Goal: Task Accomplishment & Management: Manage account settings

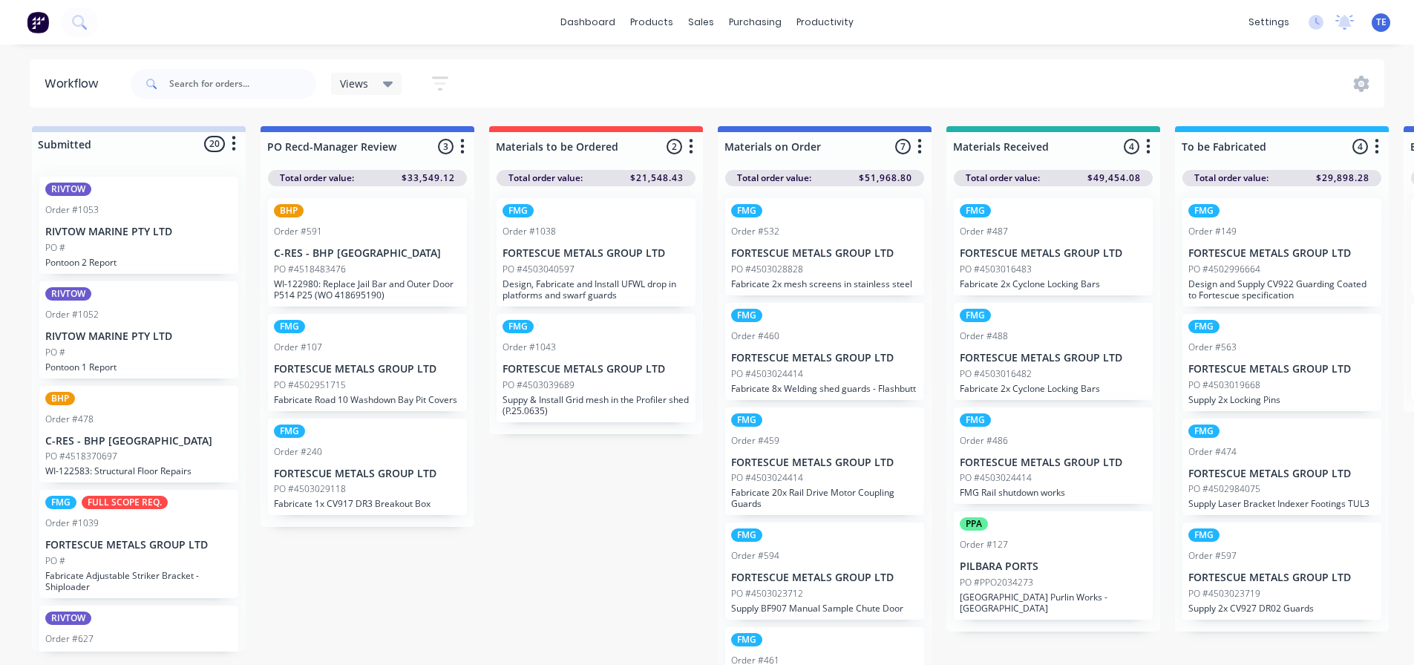
scroll to position [19, 681]
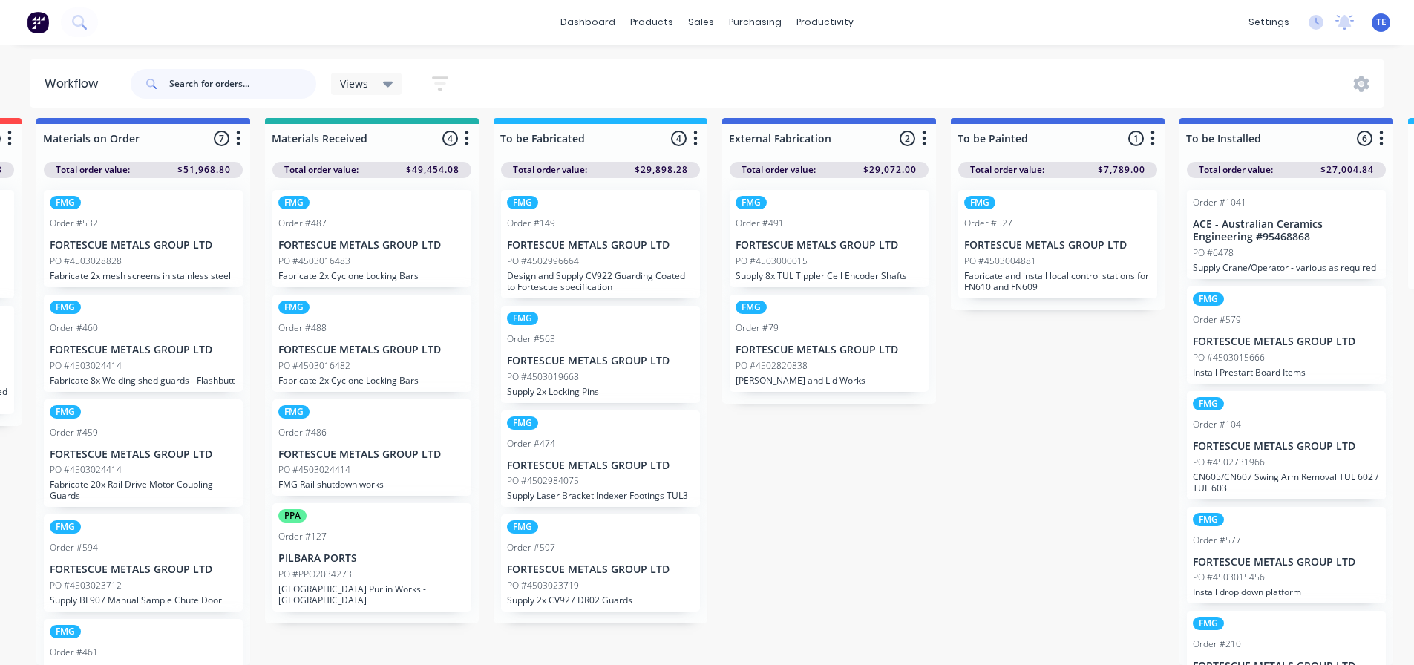
click at [222, 82] on input "text" at bounding box center [242, 84] width 147 height 30
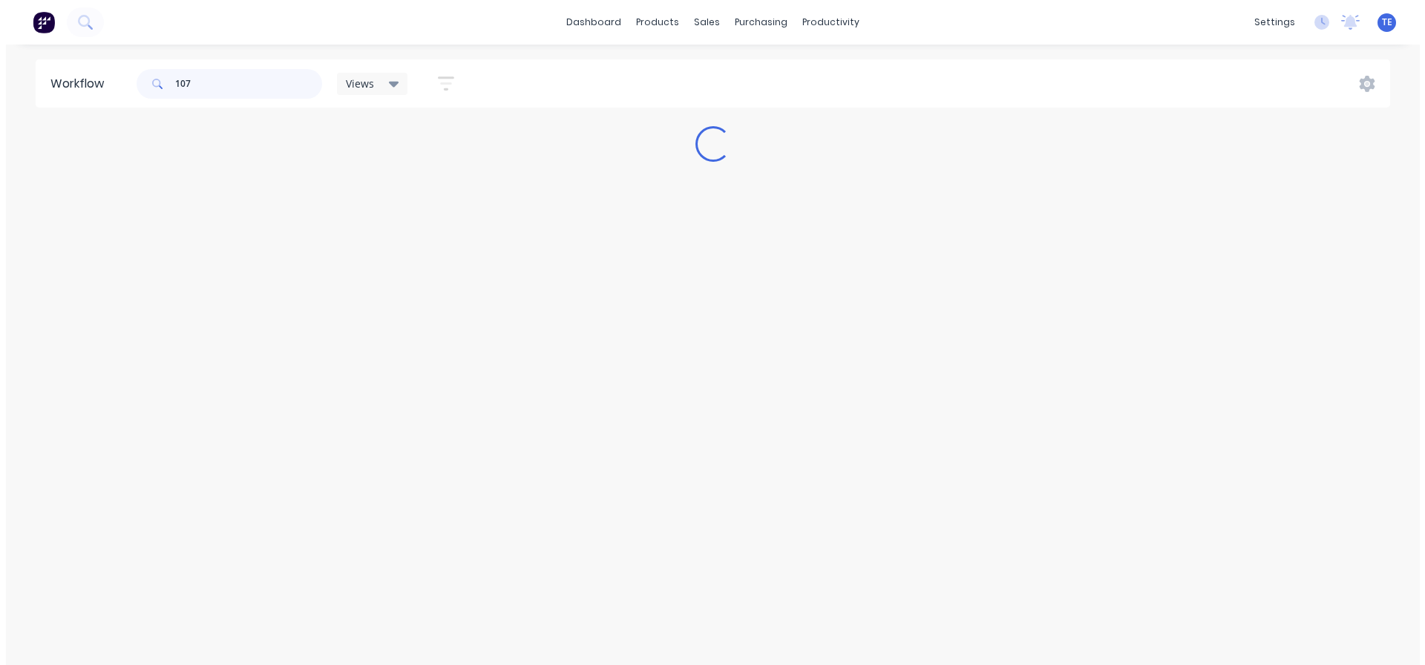
scroll to position [0, 0]
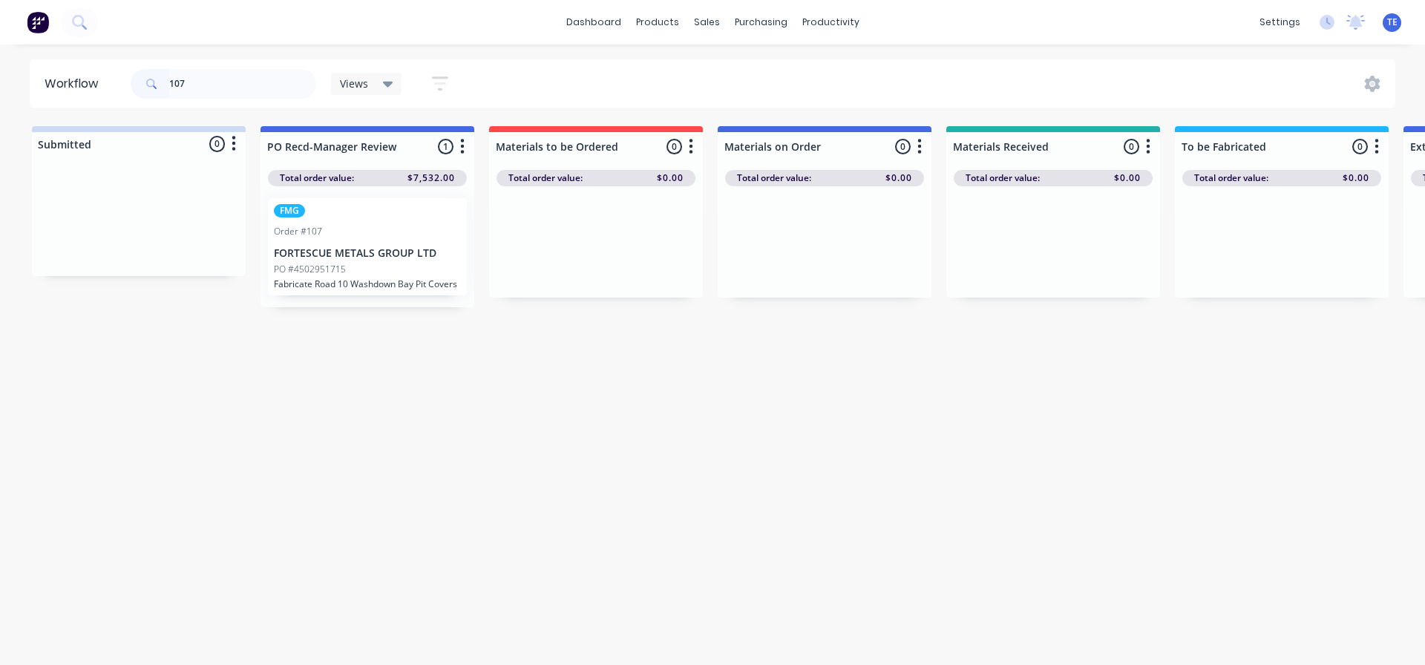
click at [389, 244] on div "FMG Order #107 FORTESCUE METALS GROUP LTD PO #4502951715 Fabricate Road 10 Wash…" at bounding box center [367, 246] width 199 height 97
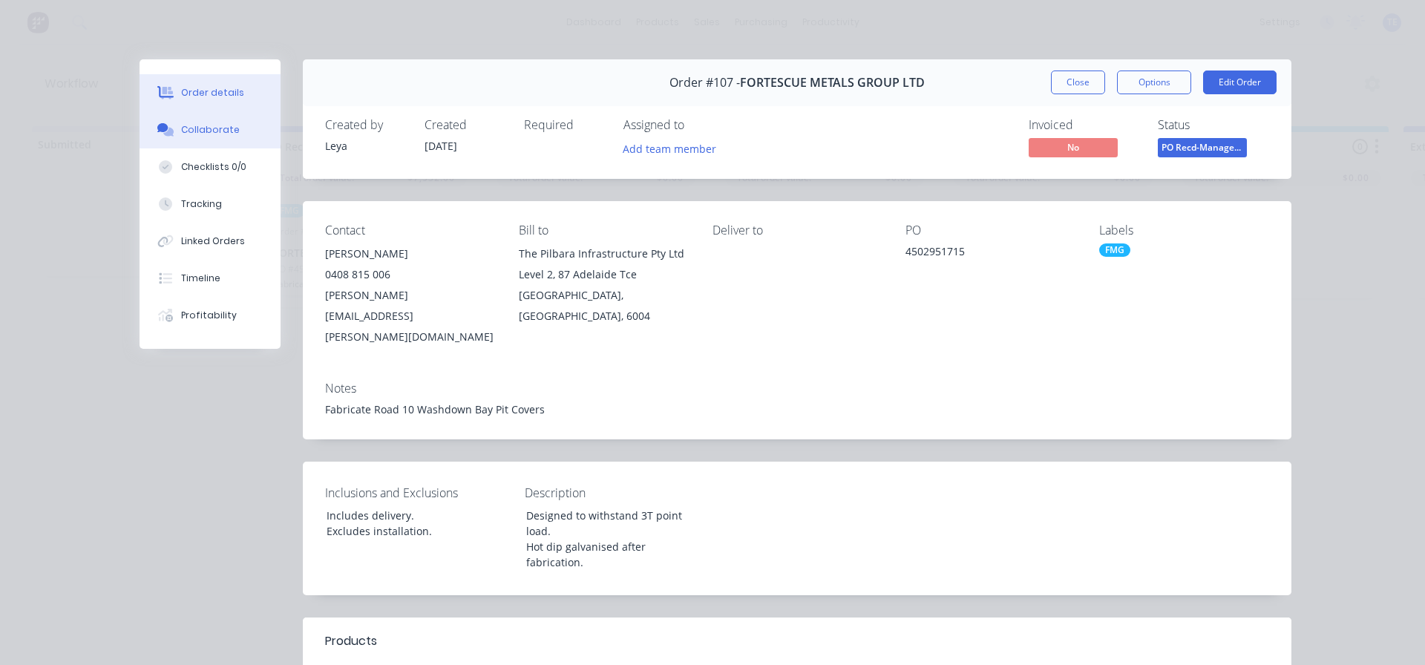
click at [201, 133] on div "Collaborate" at bounding box center [210, 129] width 59 height 13
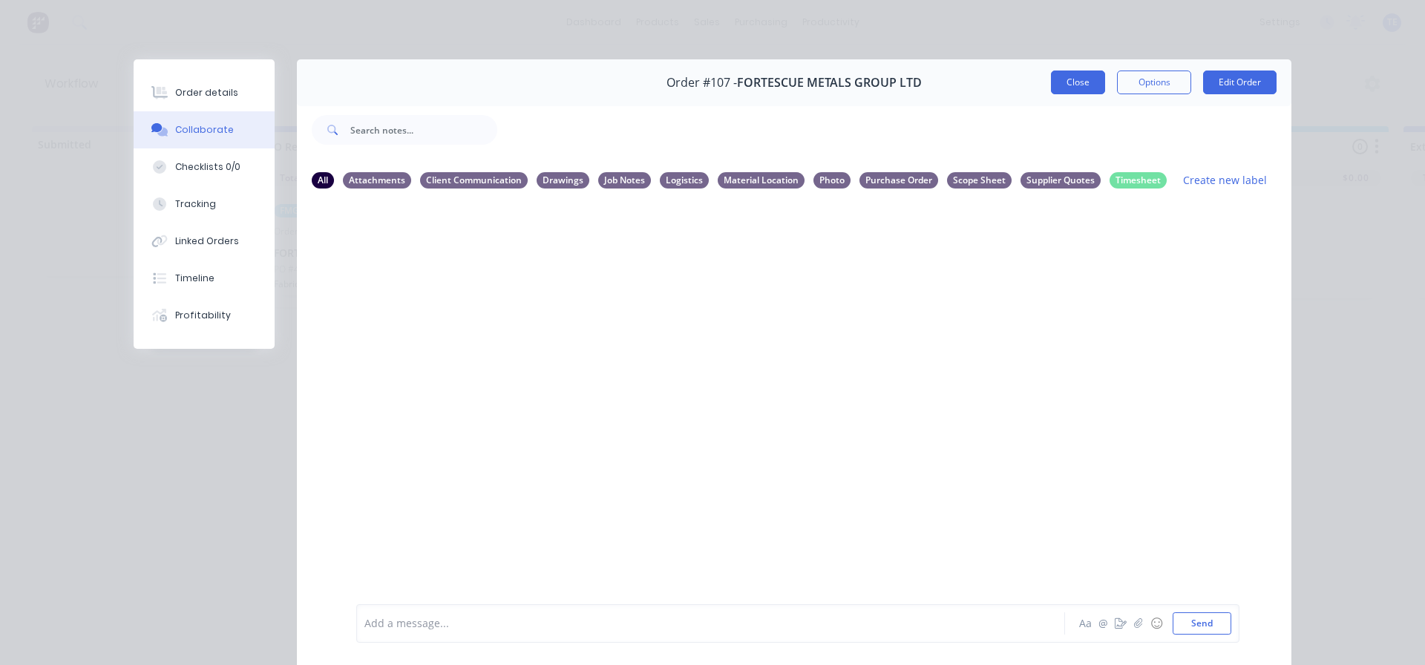
click at [1064, 86] on button "Close" at bounding box center [1078, 83] width 54 height 24
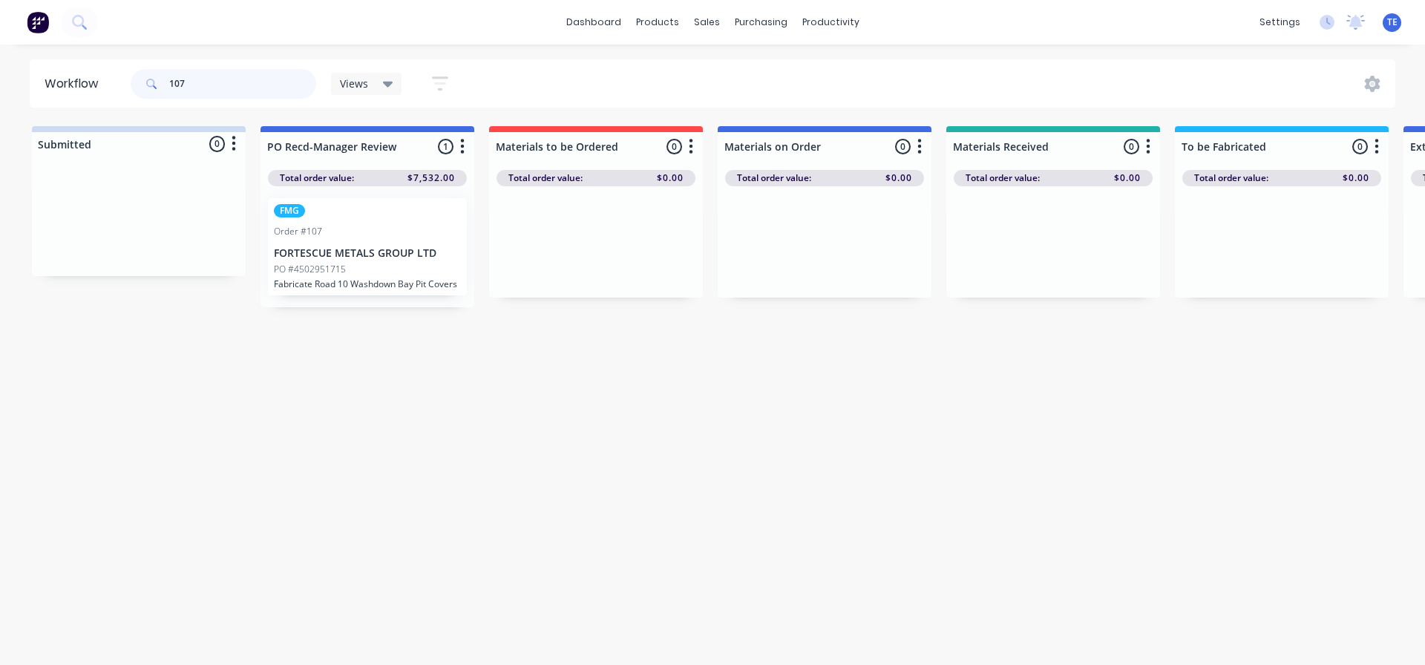
drag, startPoint x: 229, startPoint y: 83, endPoint x: 134, endPoint y: 87, distance: 95.1
click at [134, 87] on div "107" at bounding box center [224, 84] width 186 height 30
type input "1040"
drag, startPoint x: 474, startPoint y: 194, endPoint x: 494, endPoint y: 188, distance: 20.7
click at [36, 30] on img at bounding box center [38, 22] width 22 height 22
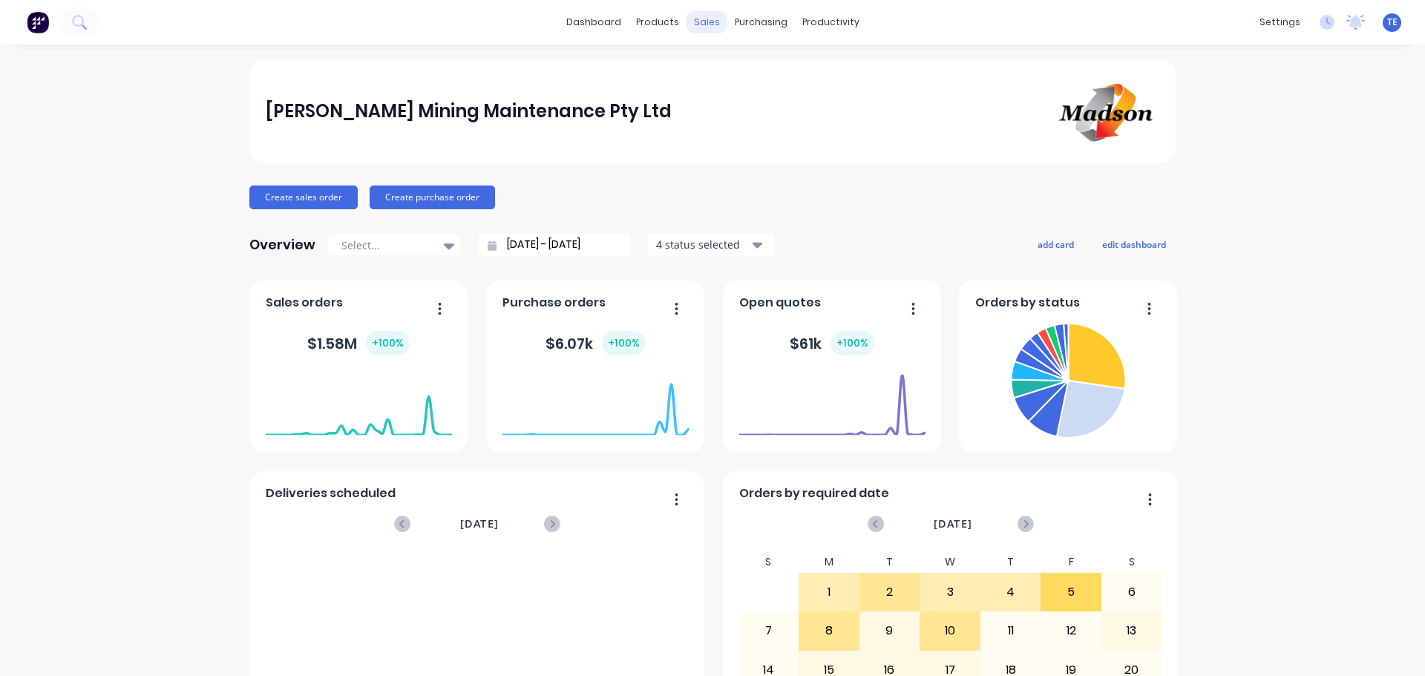
click at [701, 23] on div "sales" at bounding box center [706, 22] width 41 height 22
click at [736, 74] on div "Sales Orders" at bounding box center [756, 71] width 61 height 13
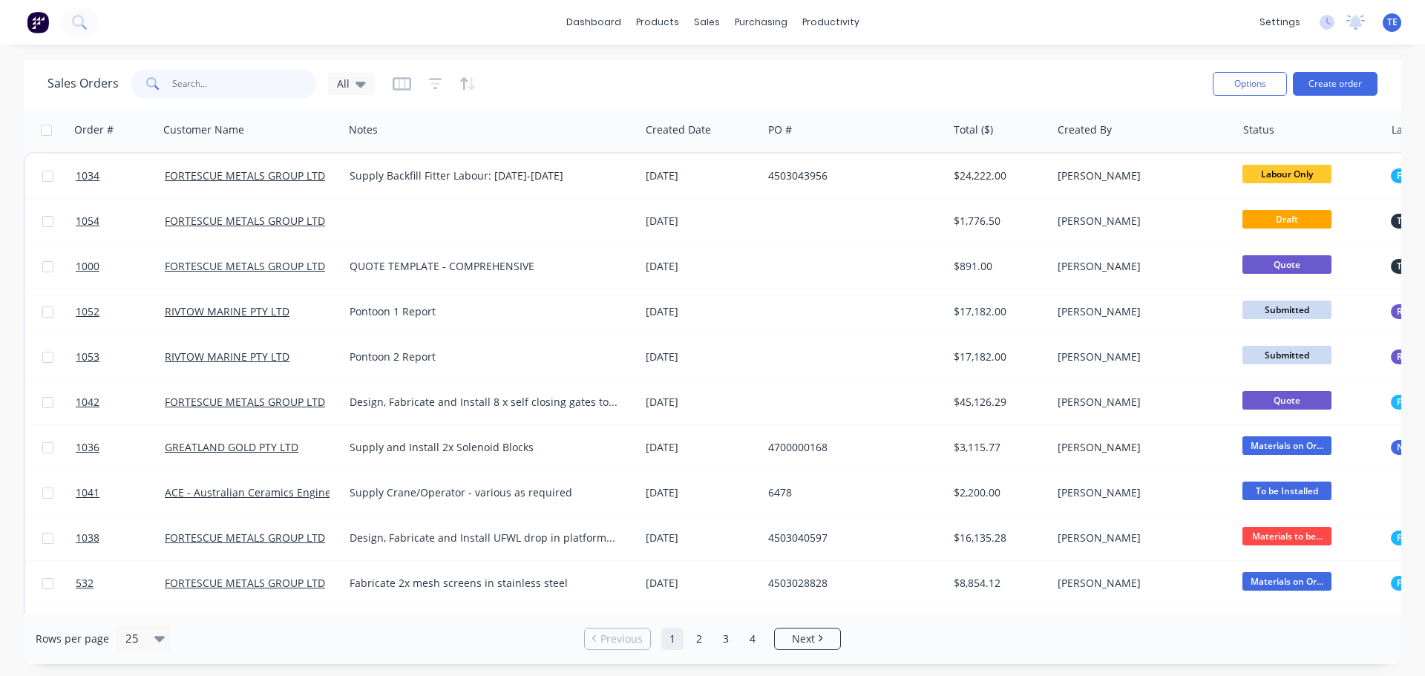
click at [214, 88] on input "text" at bounding box center [244, 84] width 145 height 30
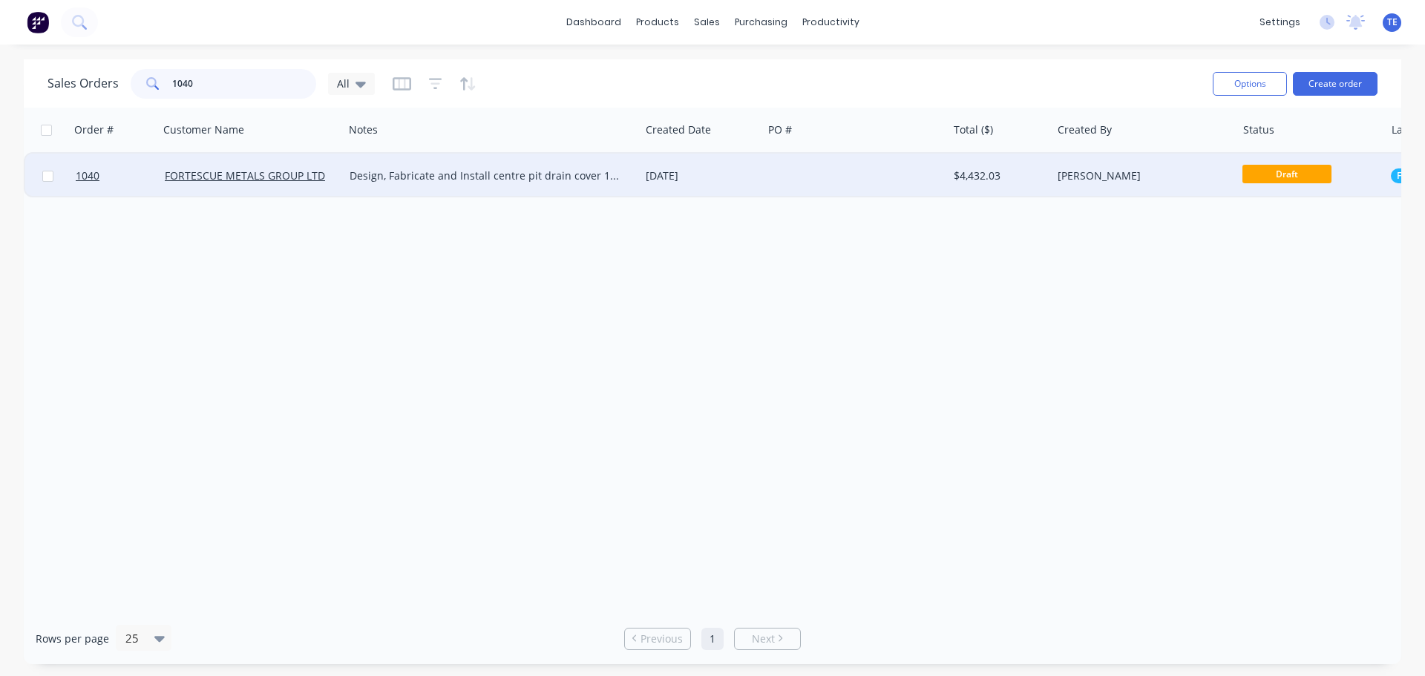
type input "1040"
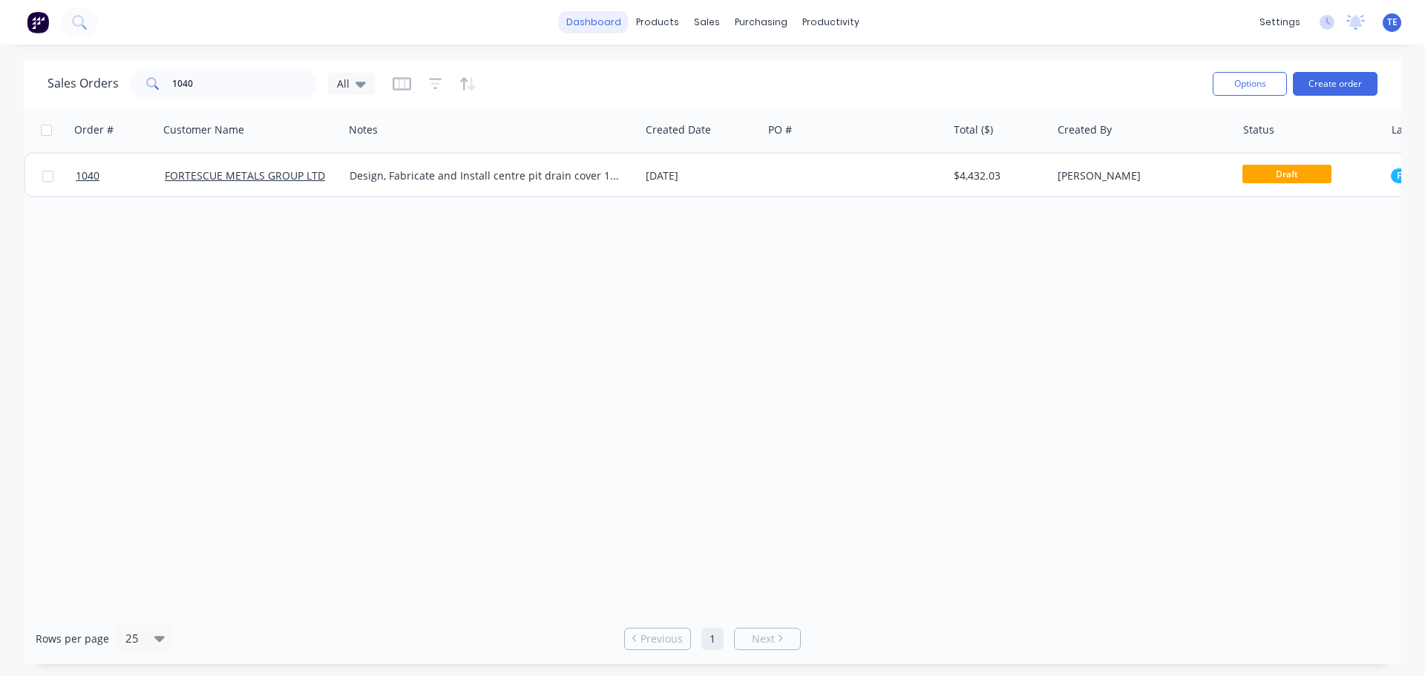
click at [602, 18] on link "dashboard" at bounding box center [594, 22] width 70 height 22
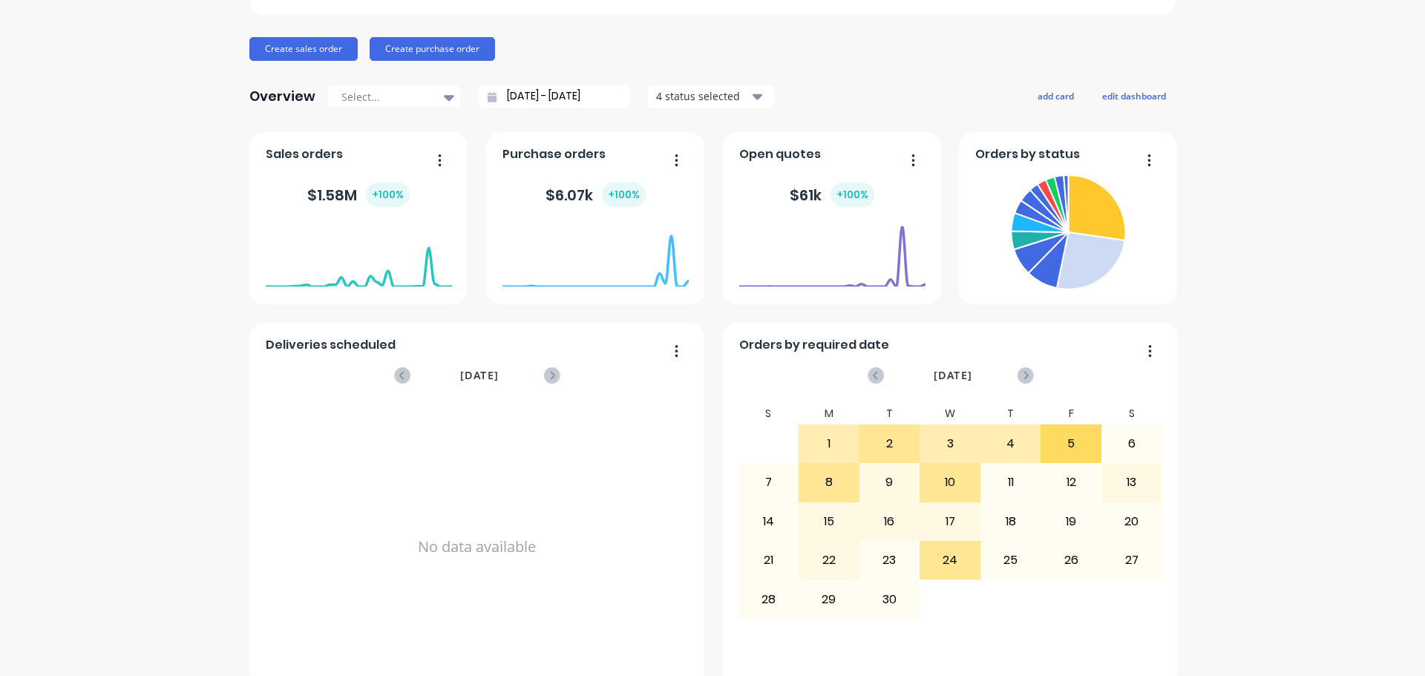
scroll to position [173, 0]
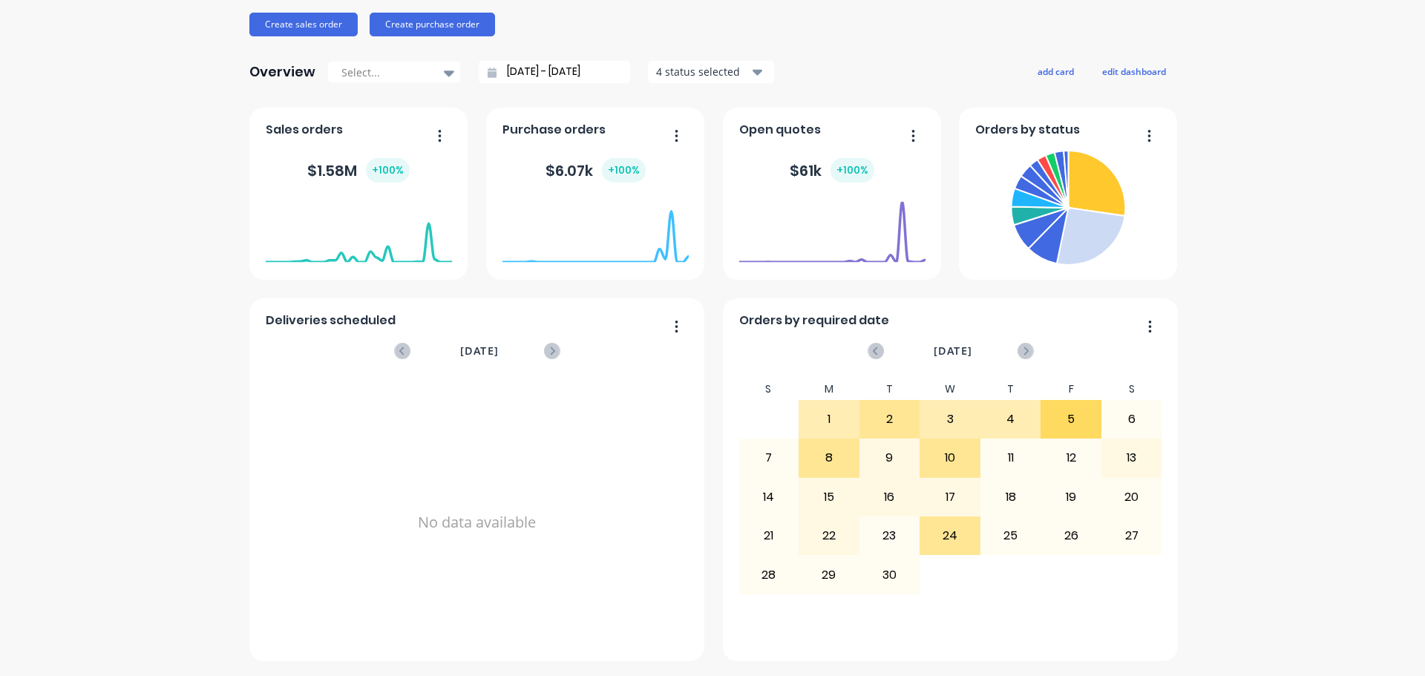
drag, startPoint x: 537, startPoint y: 480, endPoint x: 545, endPoint y: 425, distance: 55.5
click at [545, 425] on div "No data available" at bounding box center [477, 522] width 423 height 288
click at [714, 289] on div "Deliveries scheduled [DATE] No data available Orders by status To be Installed …" at bounding box center [712, 385] width 926 height 554
click at [1118, 68] on button "edit dashboard" at bounding box center [1133, 71] width 83 height 19
click at [1030, 98] on div "[PERSON_NAME] Mining Maintenance Pty Ltd Create sales order Create purchase ord…" at bounding box center [712, 273] width 926 height 775
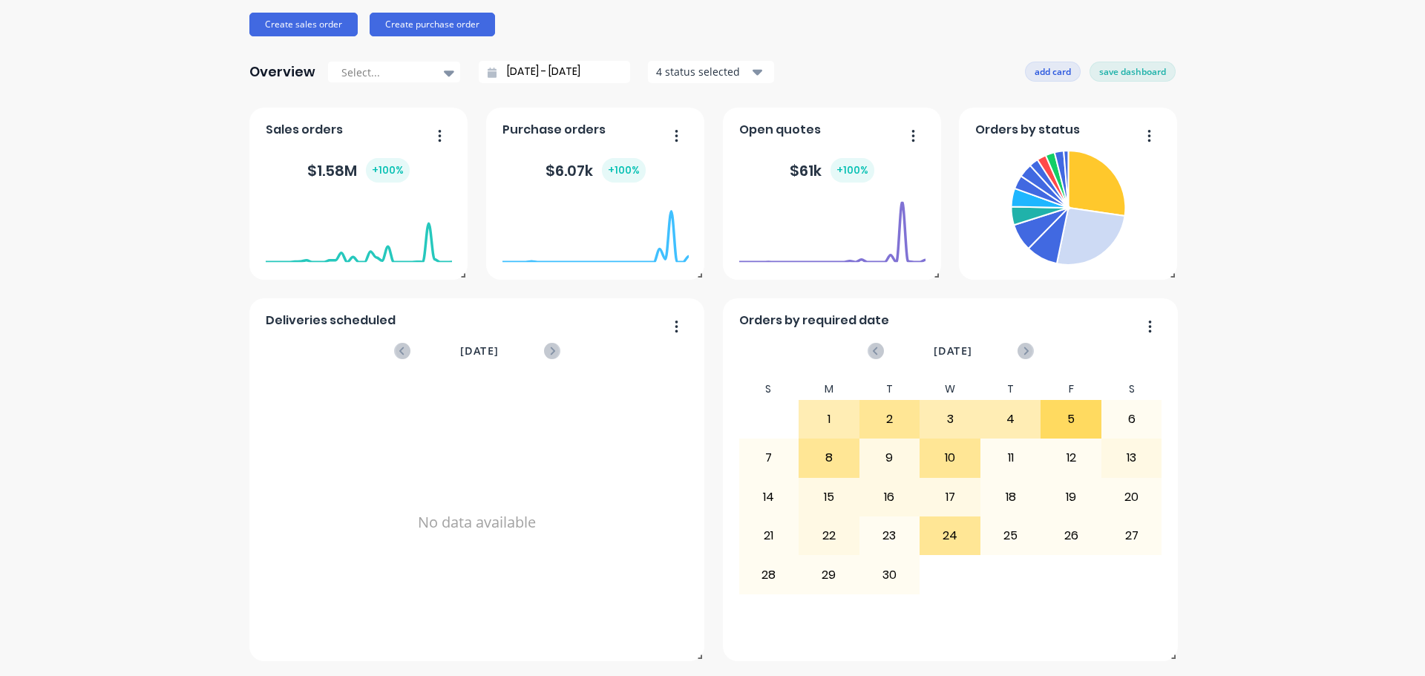
click at [1047, 70] on button "add card" at bounding box center [1053, 71] width 56 height 19
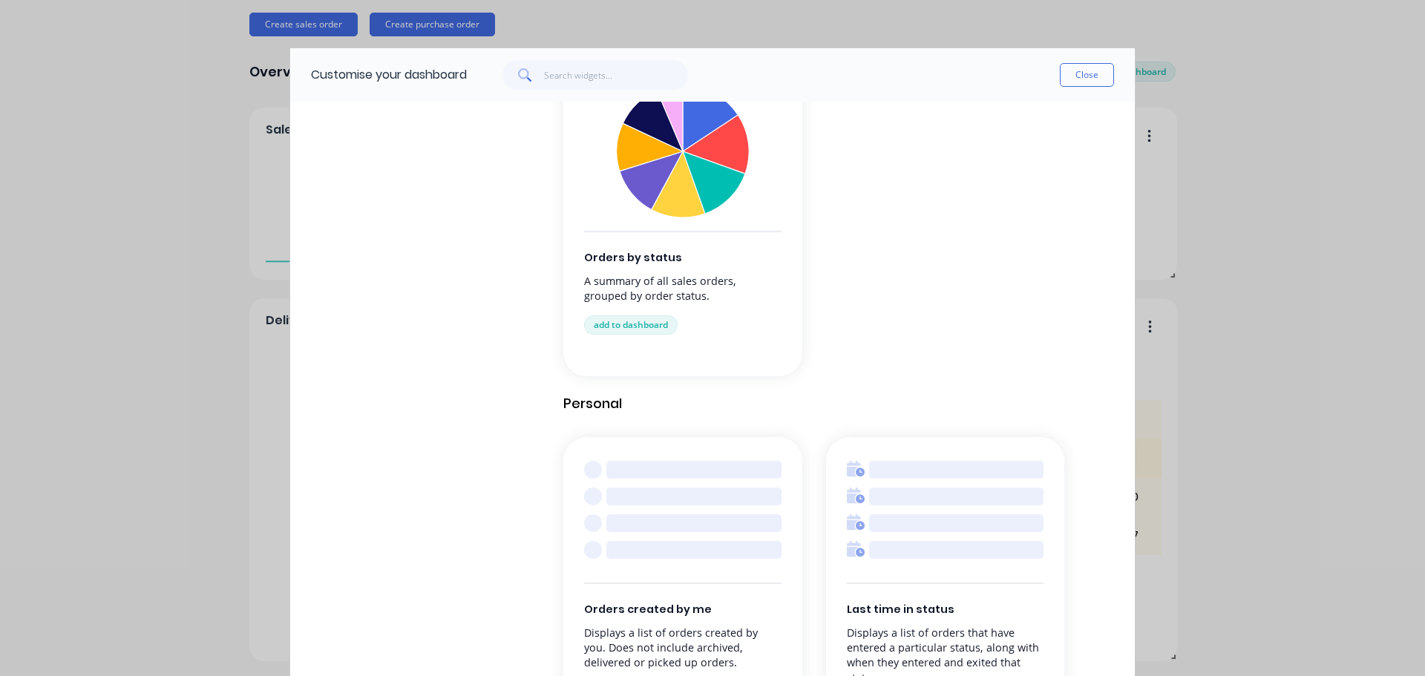
scroll to position [1460, 0]
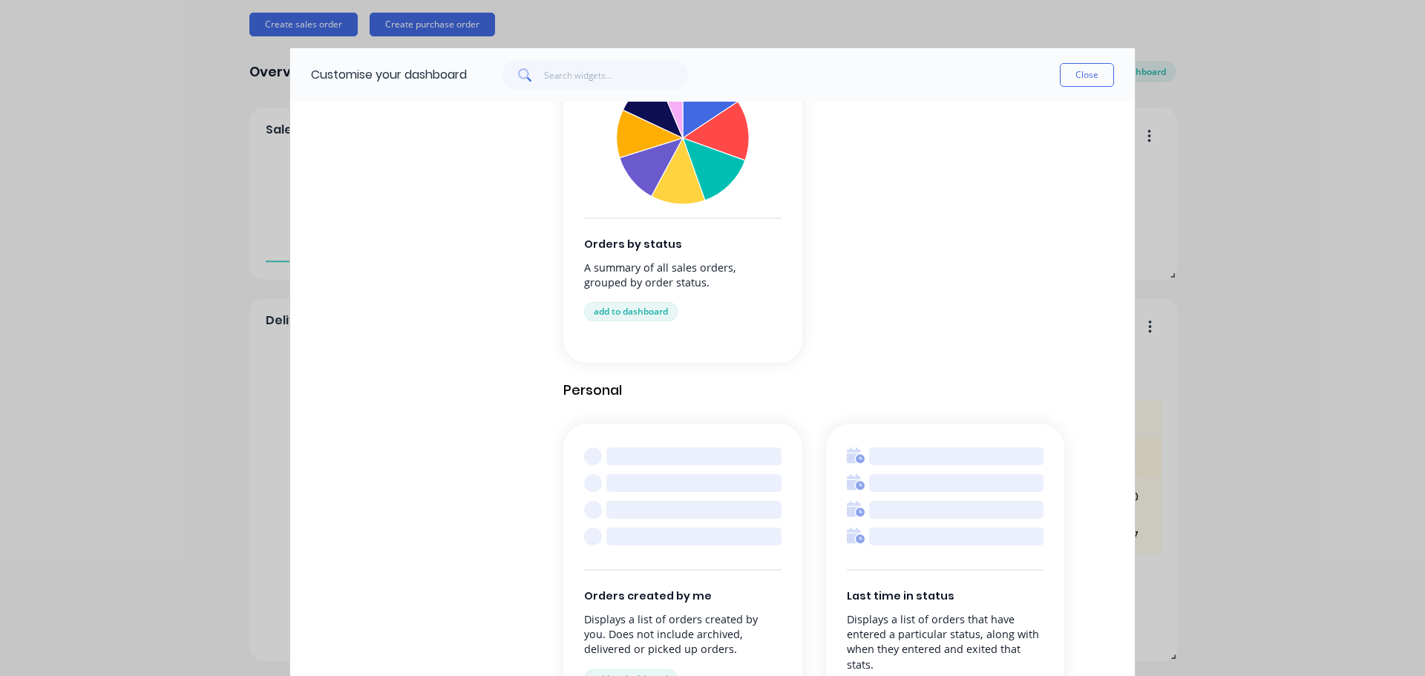
click at [1233, 321] on div "Customise your dashboard Close Browse by category All cards Business Management…" at bounding box center [712, 338] width 1425 height 676
click at [1091, 82] on button "Close" at bounding box center [1087, 75] width 54 height 24
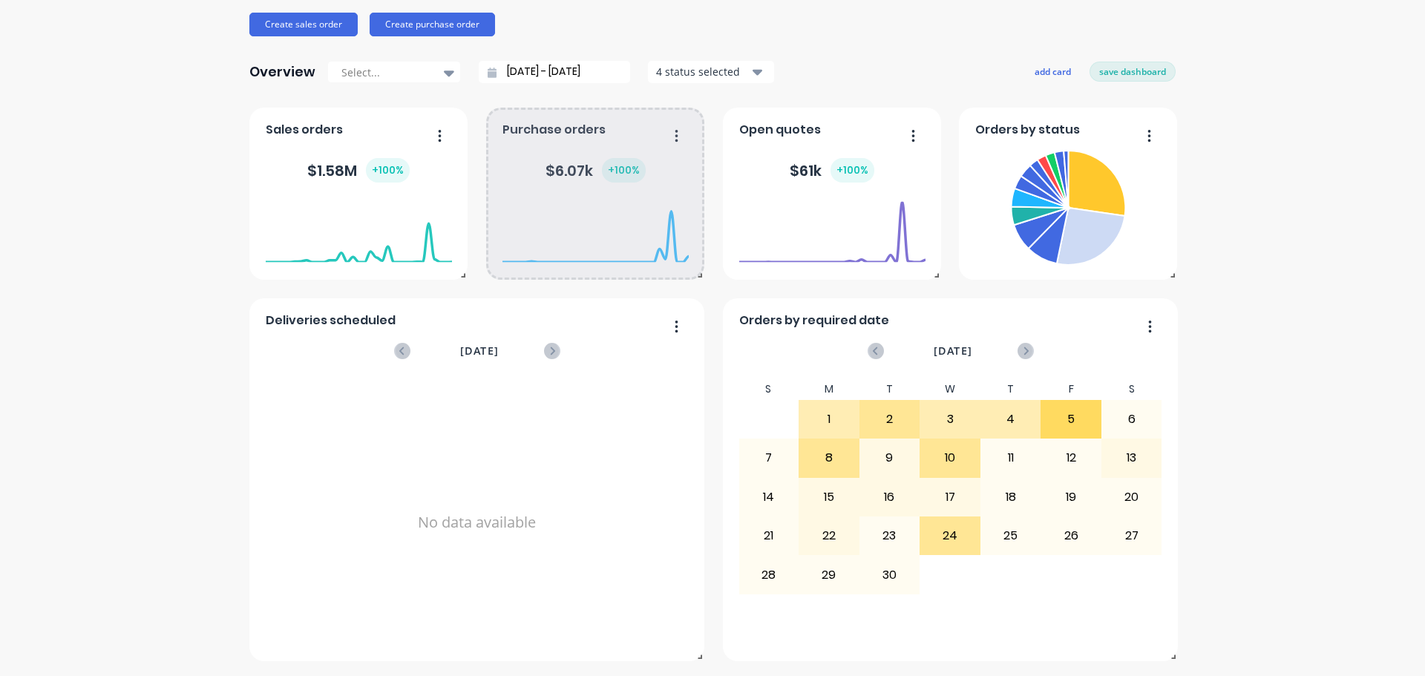
click at [675, 324] on div at bounding box center [595, 263] width 186 height 140
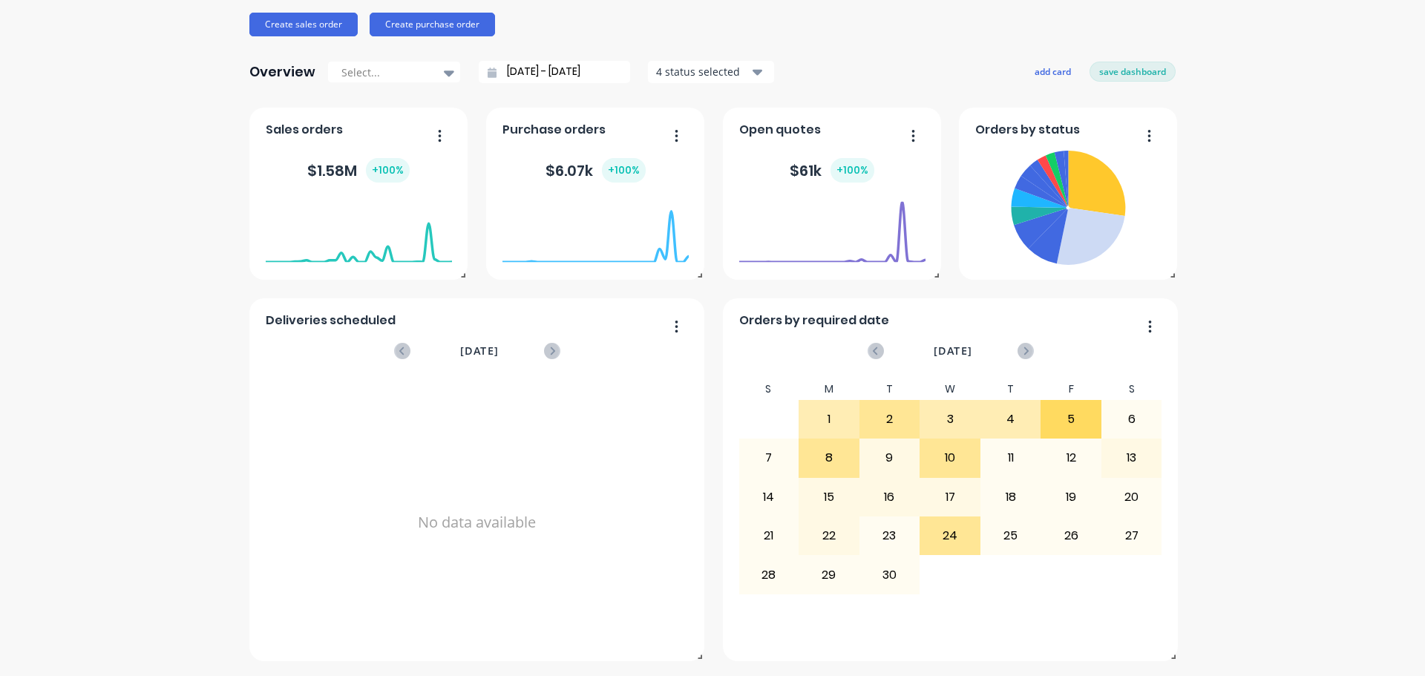
click at [672, 325] on div at bounding box center [595, 263] width 186 height 140
click at [673, 325] on div at bounding box center [595, 263] width 186 height 140
click at [670, 327] on div at bounding box center [595, 263] width 186 height 140
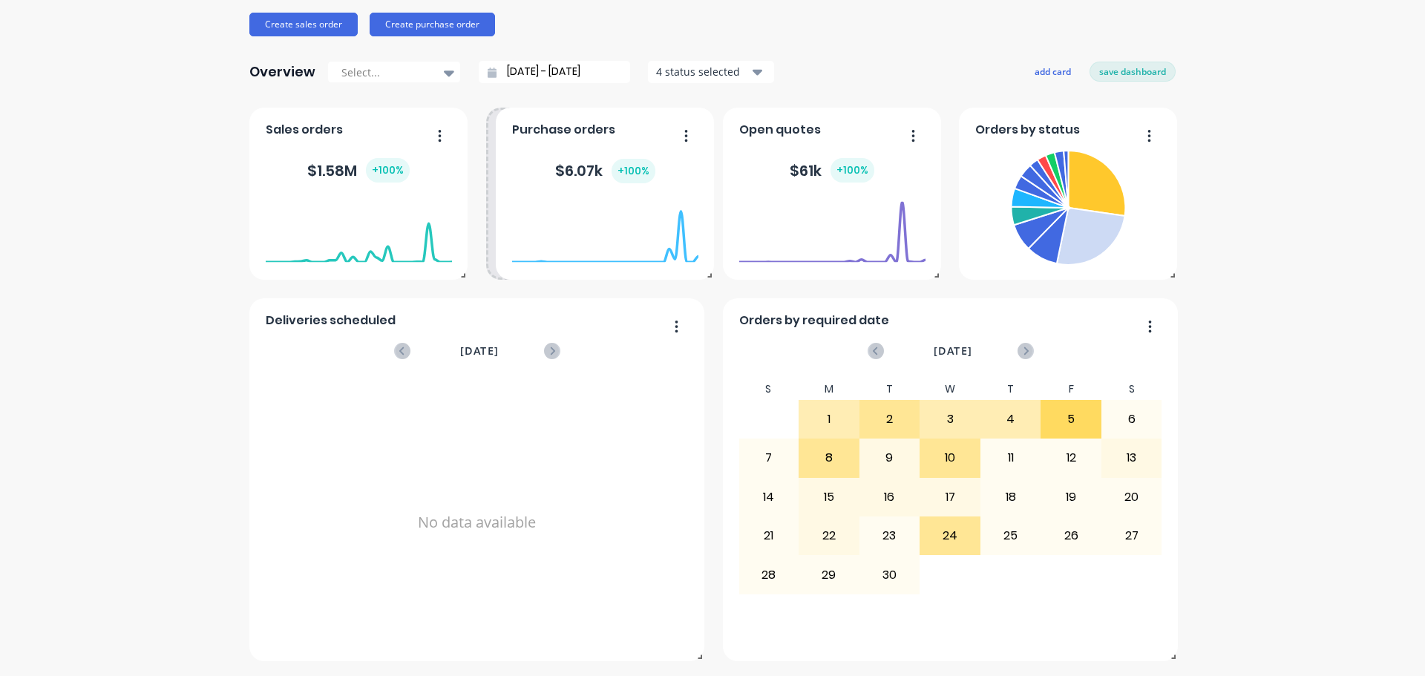
drag, startPoint x: 678, startPoint y: 269, endPoint x: 687, endPoint y: 267, distance: 9.9
click at [687, 267] on div at bounding box center [605, 263] width 186 height 140
click at [1150, 71] on button "save dashboard" at bounding box center [1132, 71] width 86 height 19
click at [666, 327] on div at bounding box center [595, 263] width 186 height 140
click at [671, 330] on div at bounding box center [595, 263] width 186 height 140
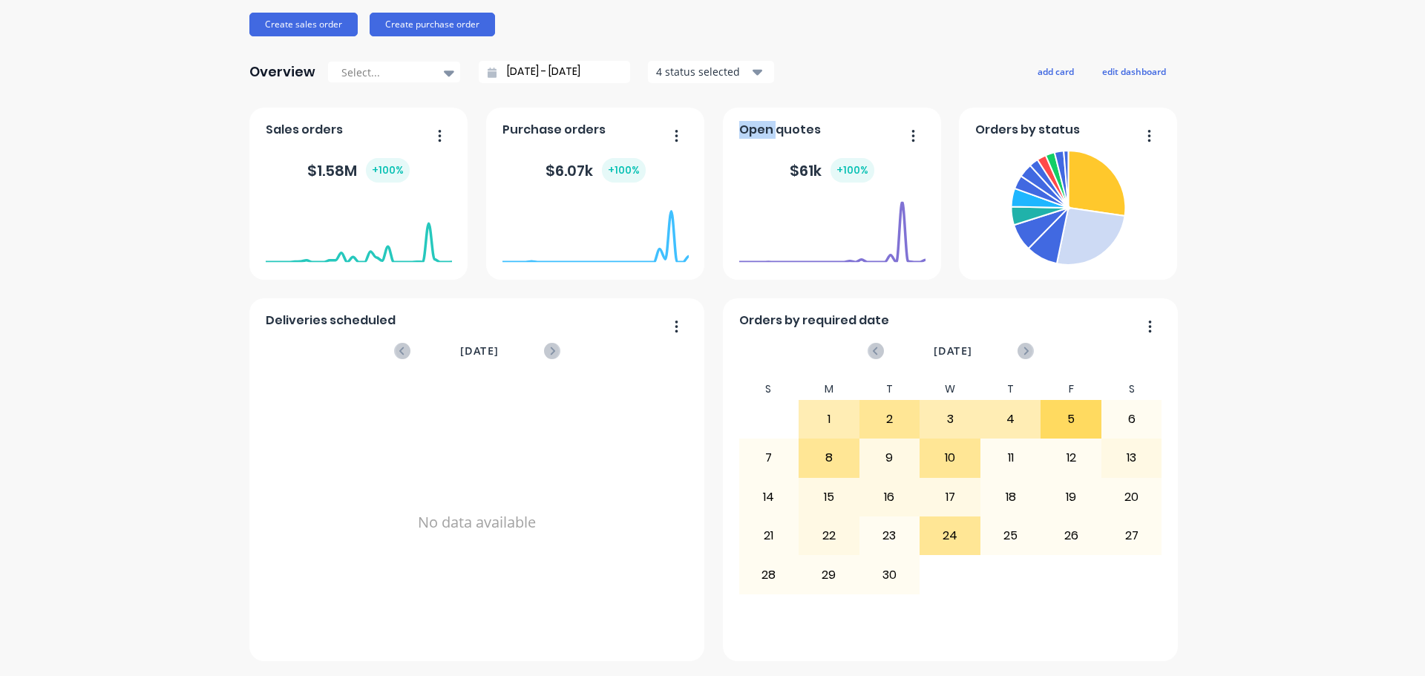
click at [671, 330] on div at bounding box center [595, 263] width 186 height 140
drag, startPoint x: 635, startPoint y: 346, endPoint x: 607, endPoint y: 348, distance: 27.5
click at [607, 347] on div "[DATE] No data available" at bounding box center [477, 500] width 423 height 331
click at [674, 333] on button "button" at bounding box center [670, 327] width 31 height 23
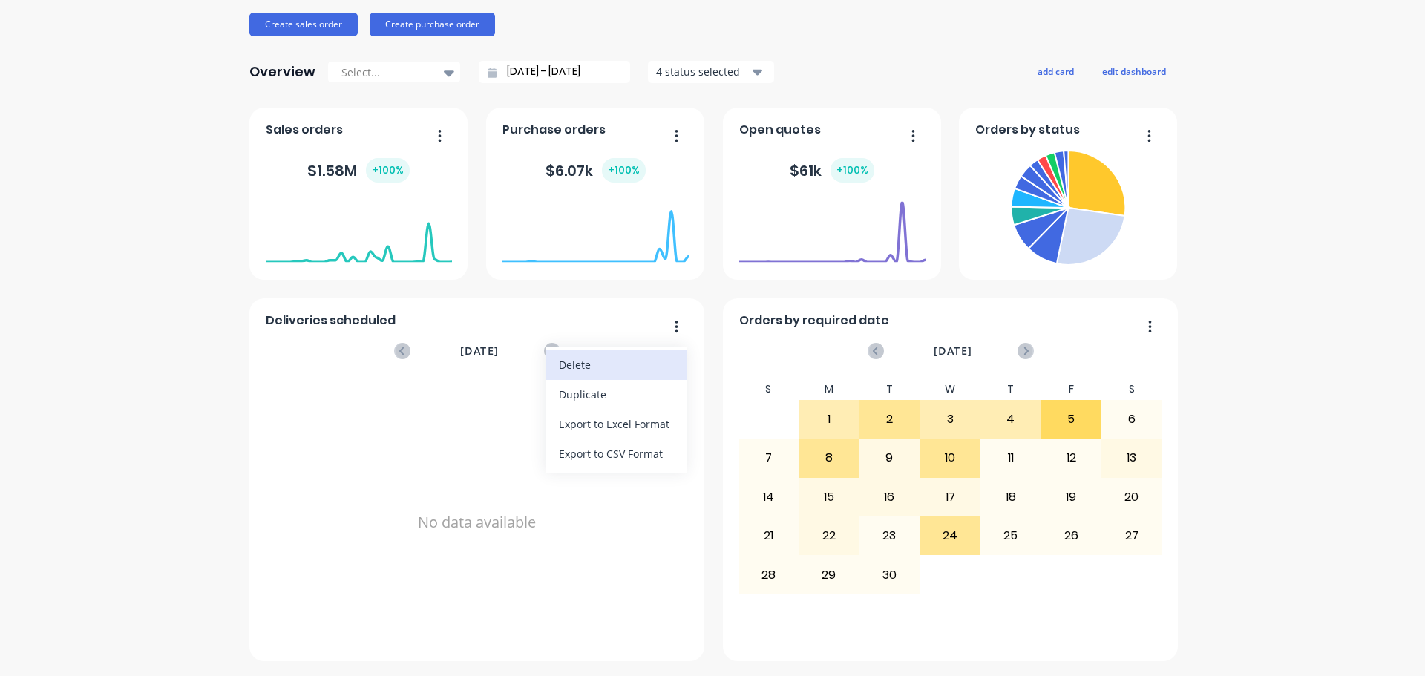
click at [588, 364] on div "Delete" at bounding box center [616, 365] width 114 height 22
drag, startPoint x: 824, startPoint y: 321, endPoint x: 764, endPoint y: 330, distance: 61.4
click at [764, 330] on div "Orders by required date" at bounding box center [817, 325] width 156 height 22
click at [1043, 81] on button "add card" at bounding box center [1056, 71] width 56 height 19
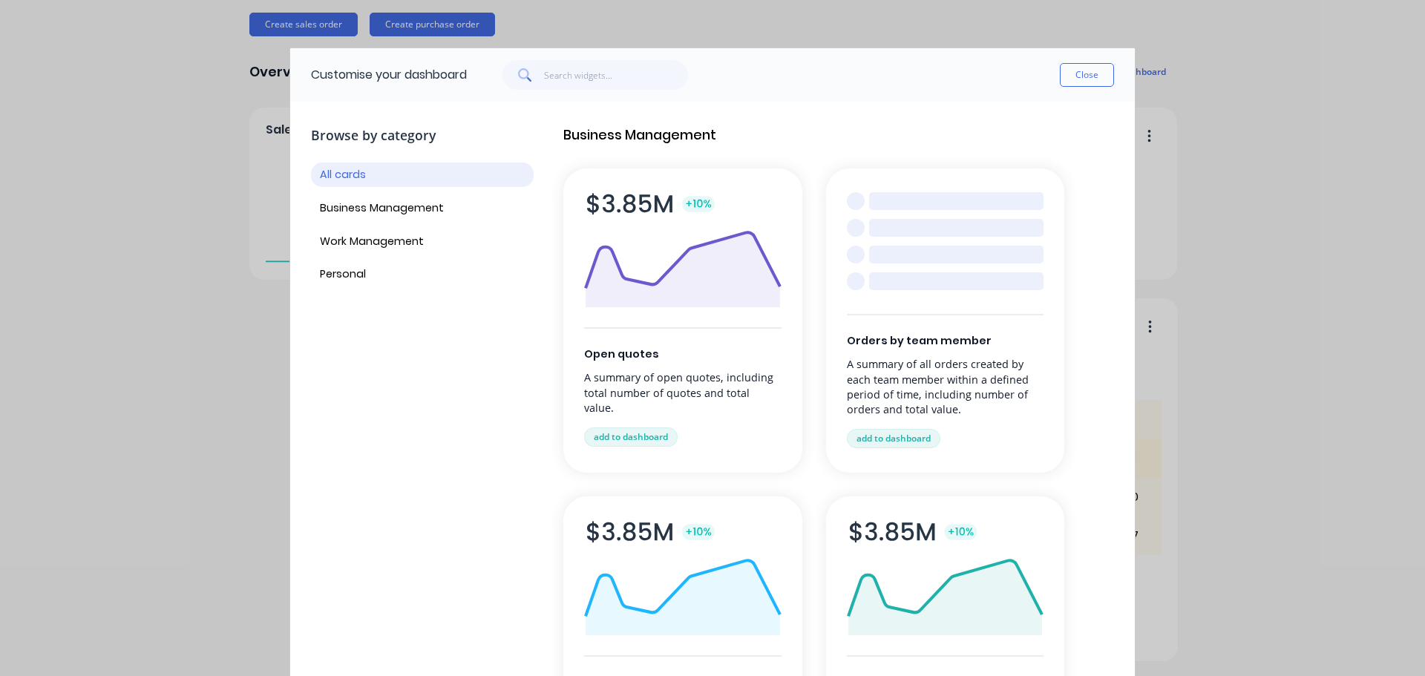
click at [914, 263] on div at bounding box center [956, 255] width 174 height 18
click at [895, 435] on button "add to dashboard" at bounding box center [894, 438] width 94 height 19
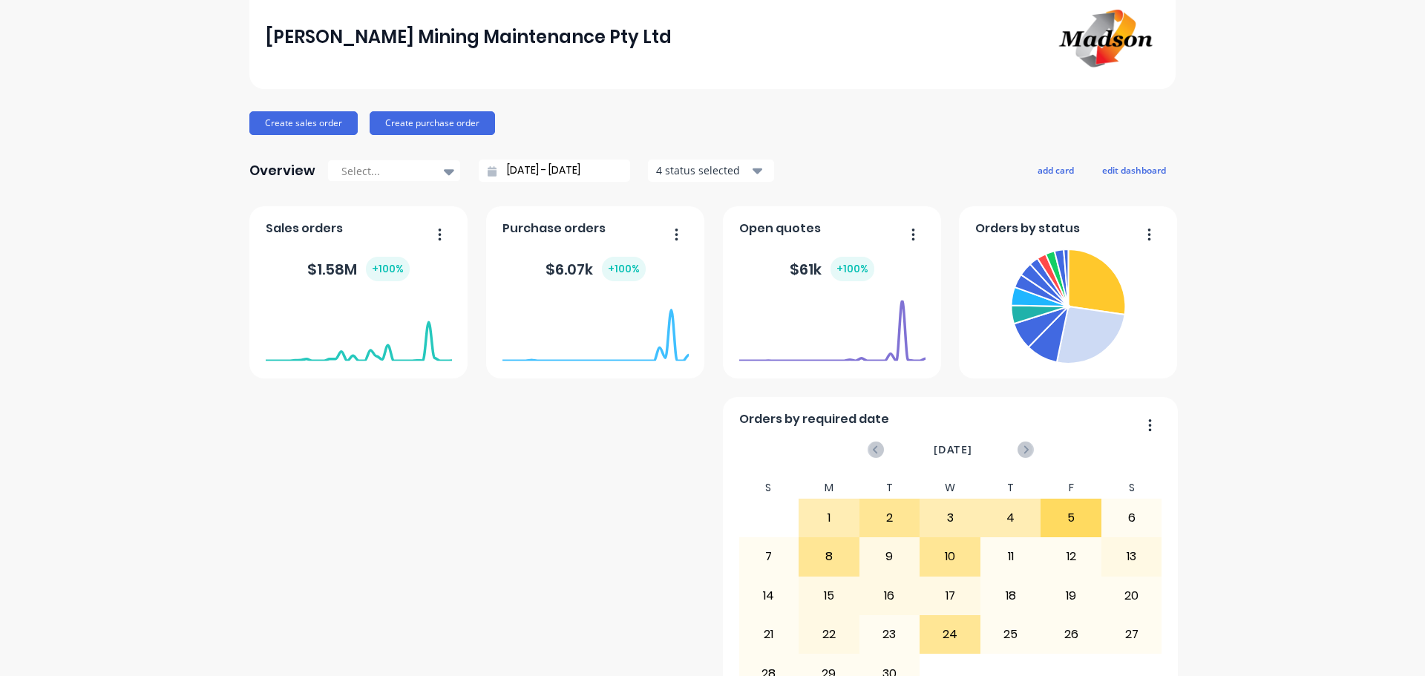
scroll to position [35, 0]
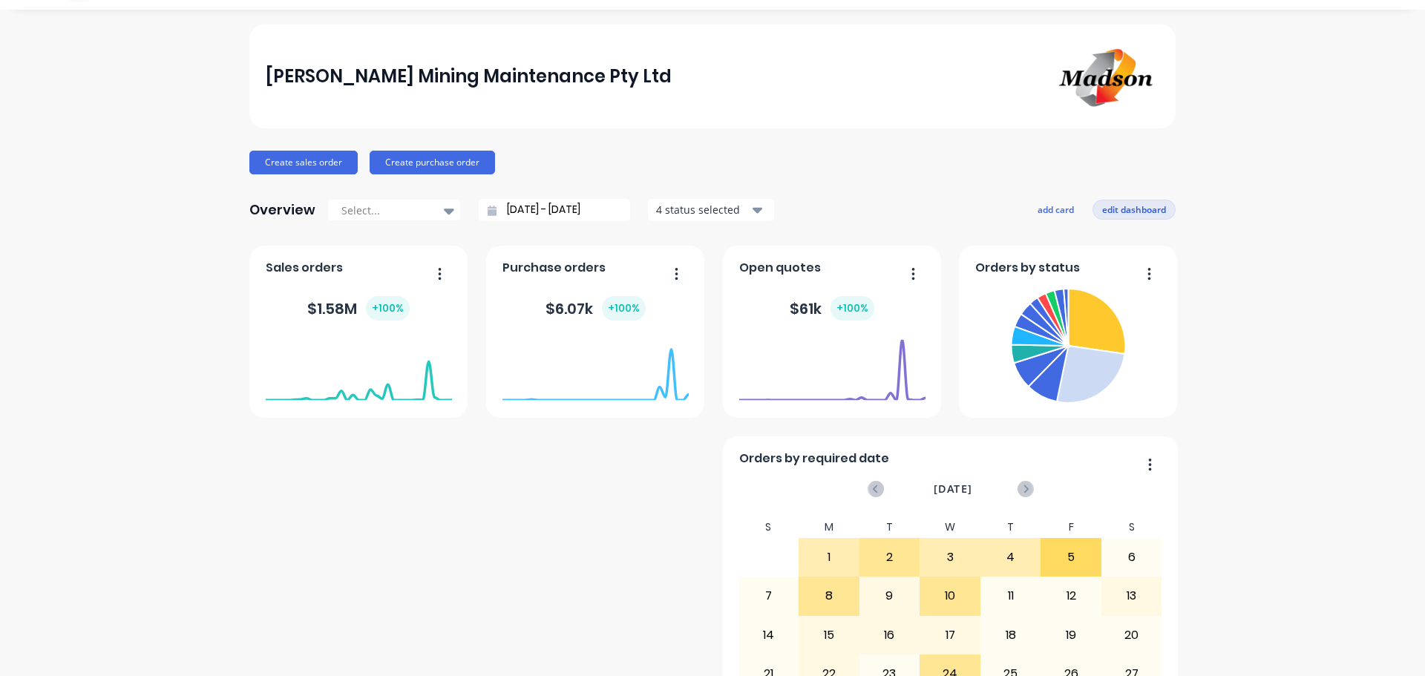
click at [1118, 210] on button "edit dashboard" at bounding box center [1133, 209] width 83 height 19
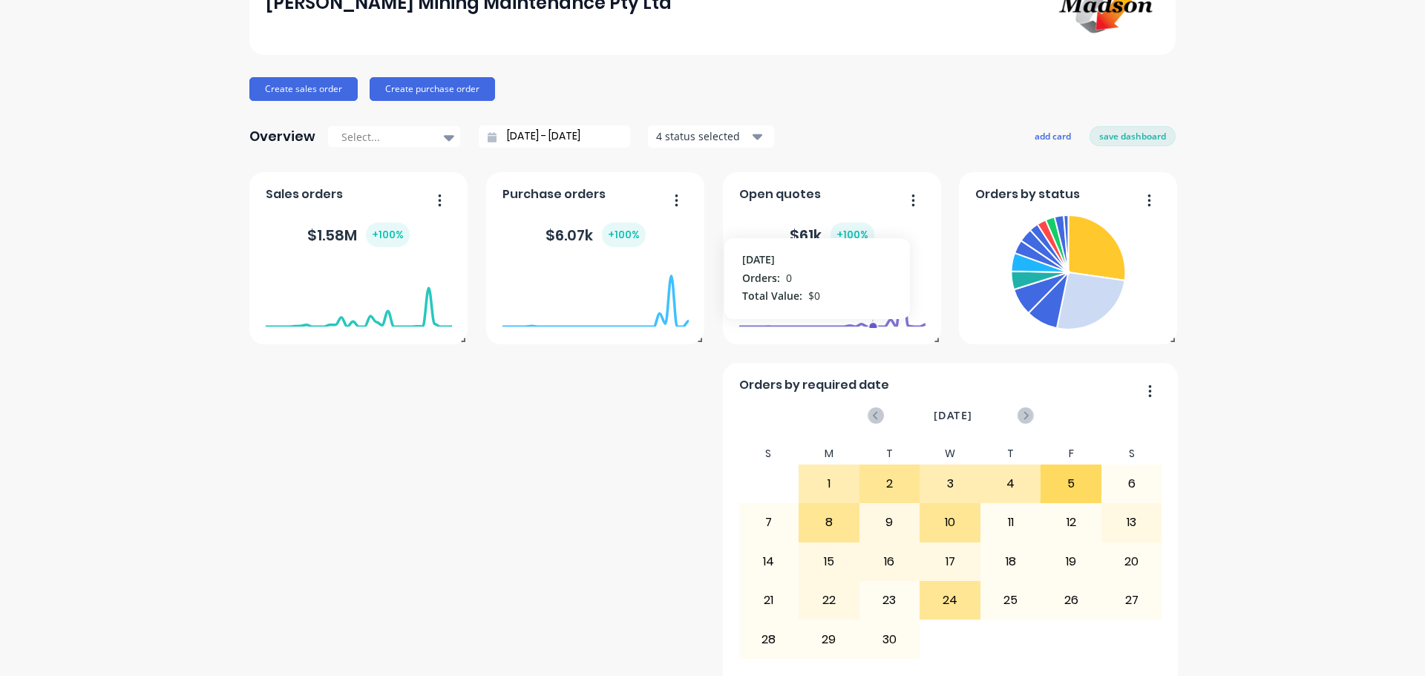
scroll to position [406, 0]
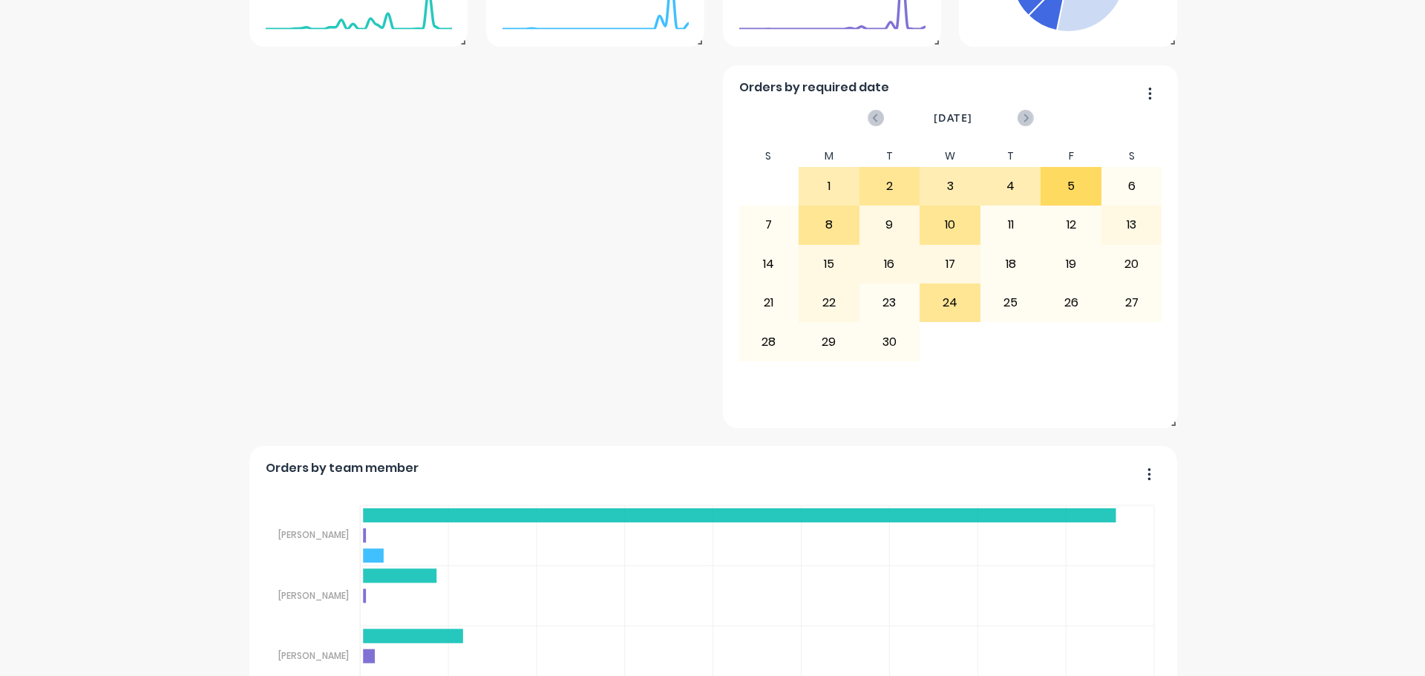
drag, startPoint x: 1144, startPoint y: 479, endPoint x: 1071, endPoint y: 472, distance: 73.0
click at [1059, 479] on div "Orders by team member Sales Quotes Purchases [PERSON_NAME] [PERSON_NAME] [PERSO…" at bounding box center [713, 627] width 928 height 363
drag, startPoint x: 1141, startPoint y: 474, endPoint x: 792, endPoint y: 567, distance: 361.6
click at [792, 567] on div "Orders by team member Sales Quotes Purchases [PERSON_NAME] [PERSON_NAME] [PERSO…" at bounding box center [713, 628] width 928 height 363
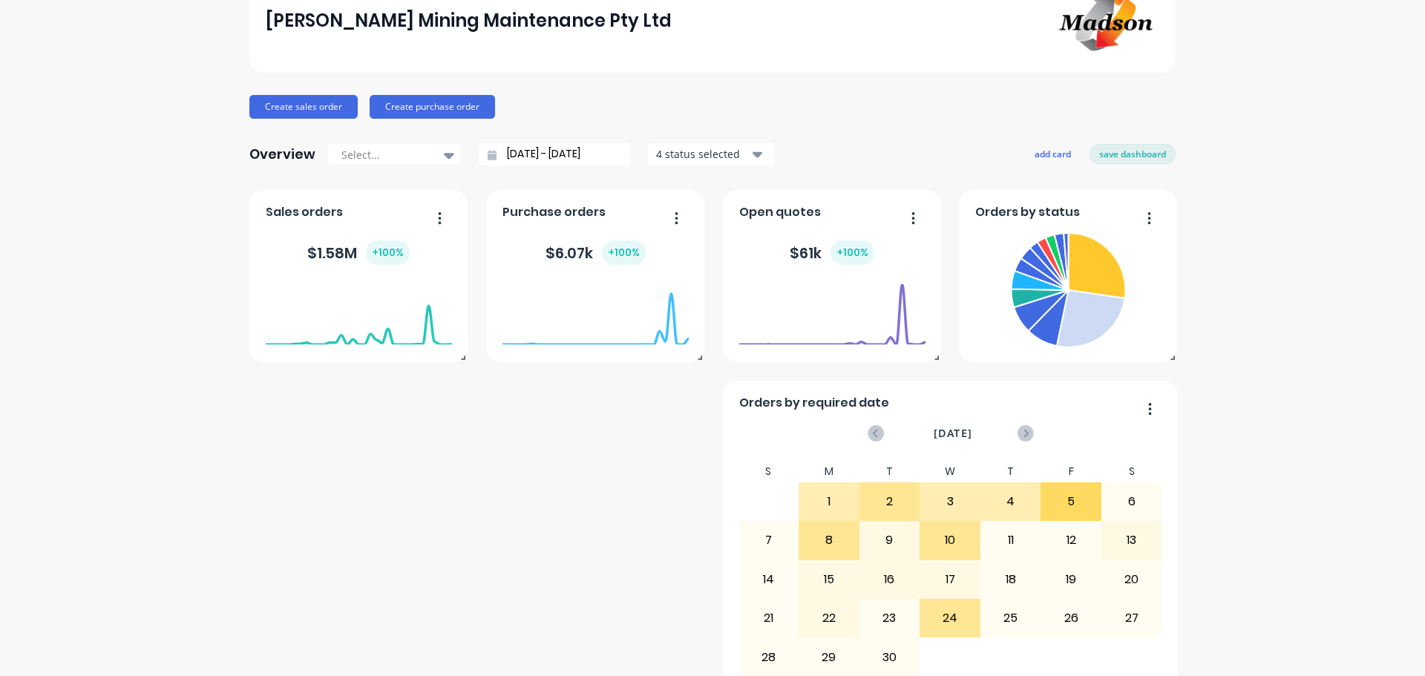
scroll to position [0, 0]
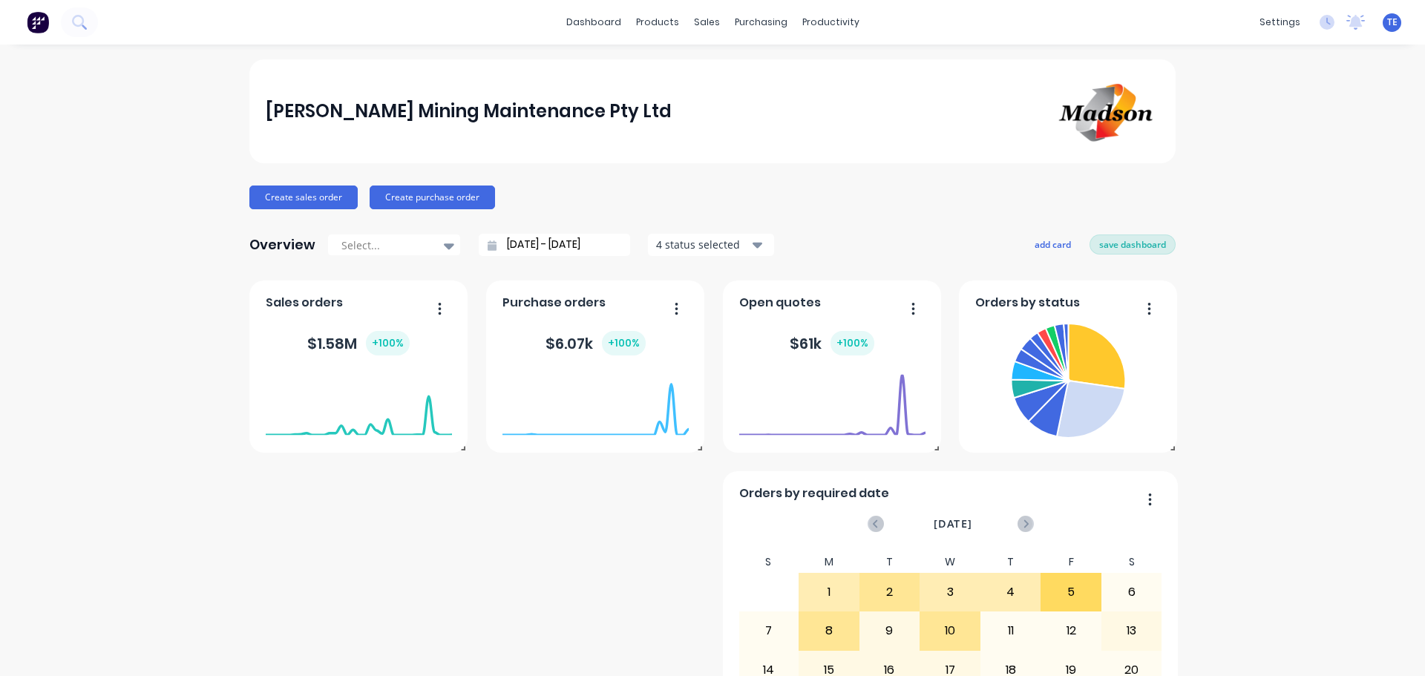
click at [1107, 247] on button "save dashboard" at bounding box center [1132, 244] width 86 height 19
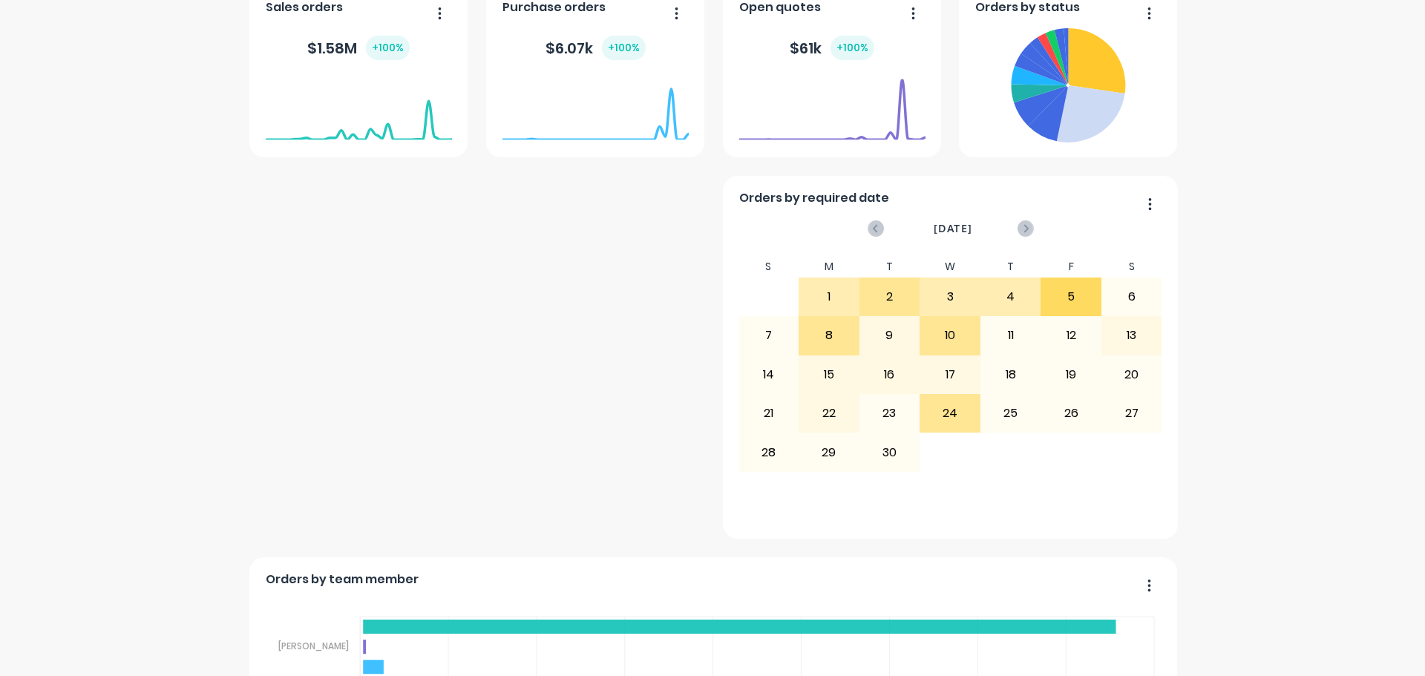
scroll to position [554, 0]
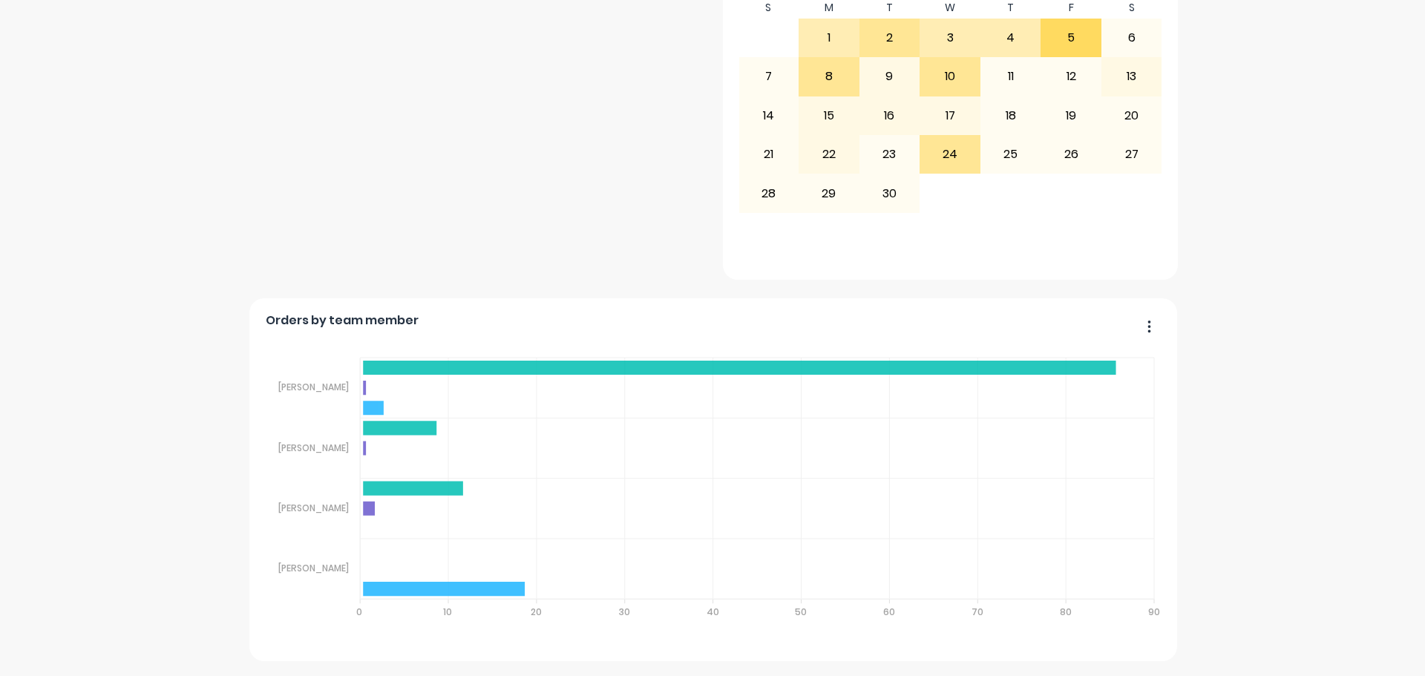
click at [1147, 328] on icon "button" at bounding box center [1149, 326] width 4 height 15
click at [1038, 366] on div "Delete" at bounding box center [1089, 365] width 114 height 22
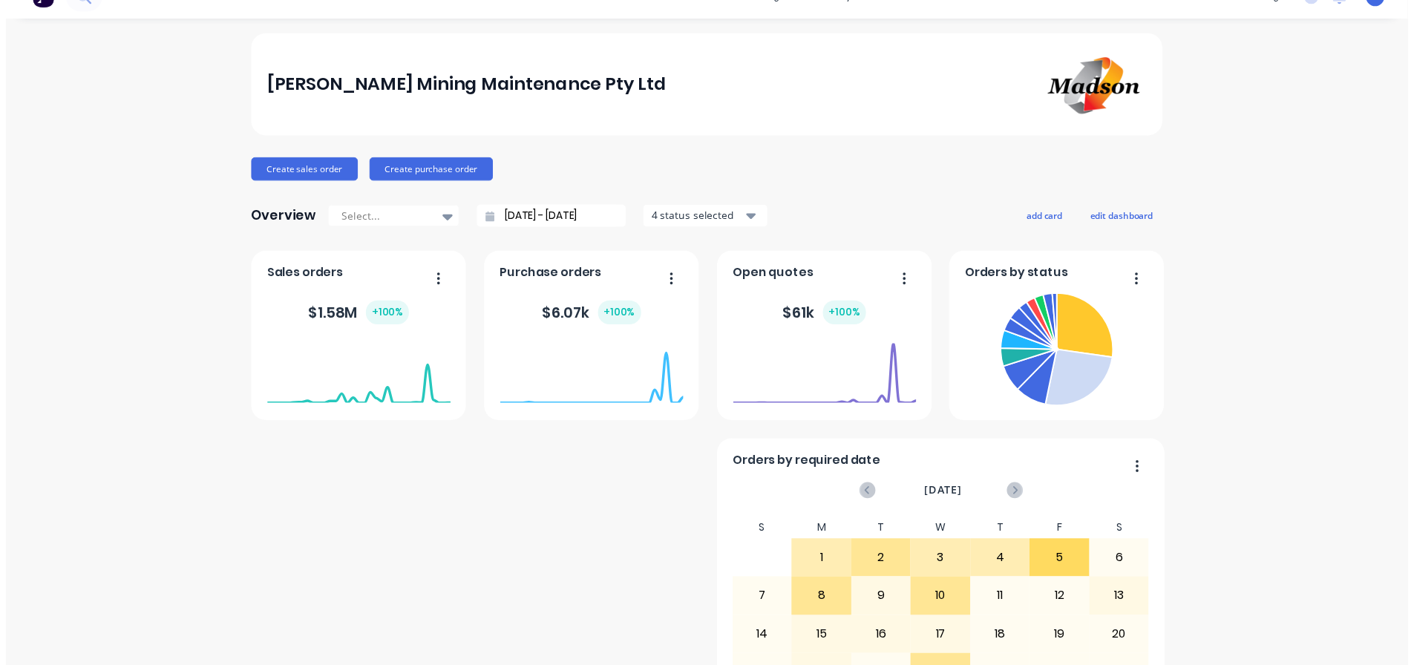
scroll to position [0, 0]
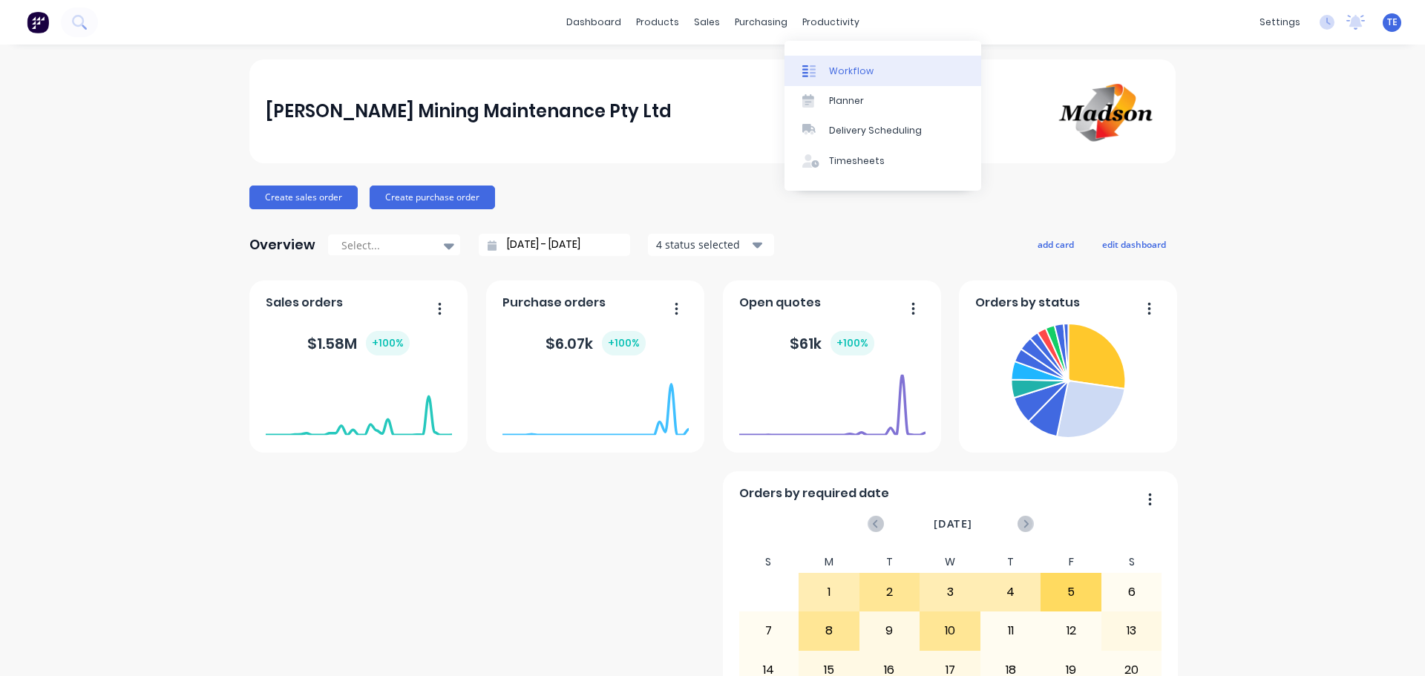
click at [842, 76] on div "Workflow" at bounding box center [851, 71] width 45 height 13
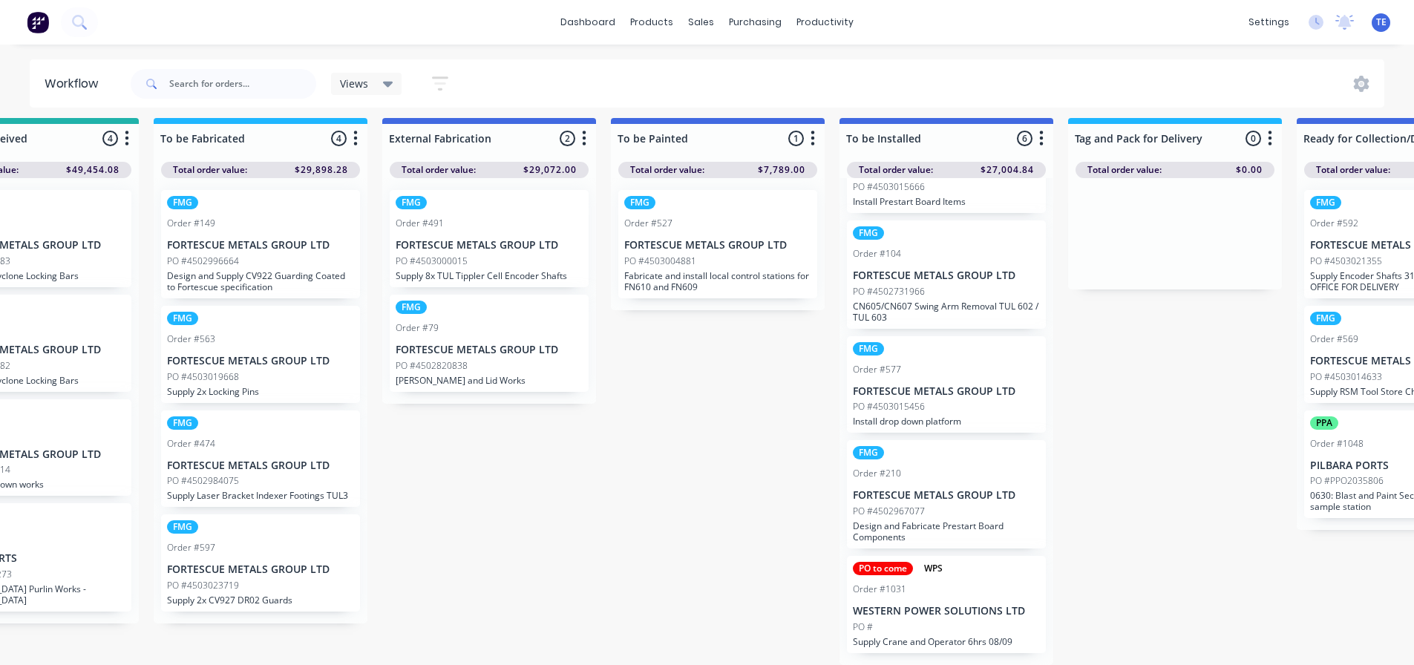
scroll to position [19, 1021]
drag, startPoint x: 963, startPoint y: 473, endPoint x: 967, endPoint y: 464, distance: 10.6
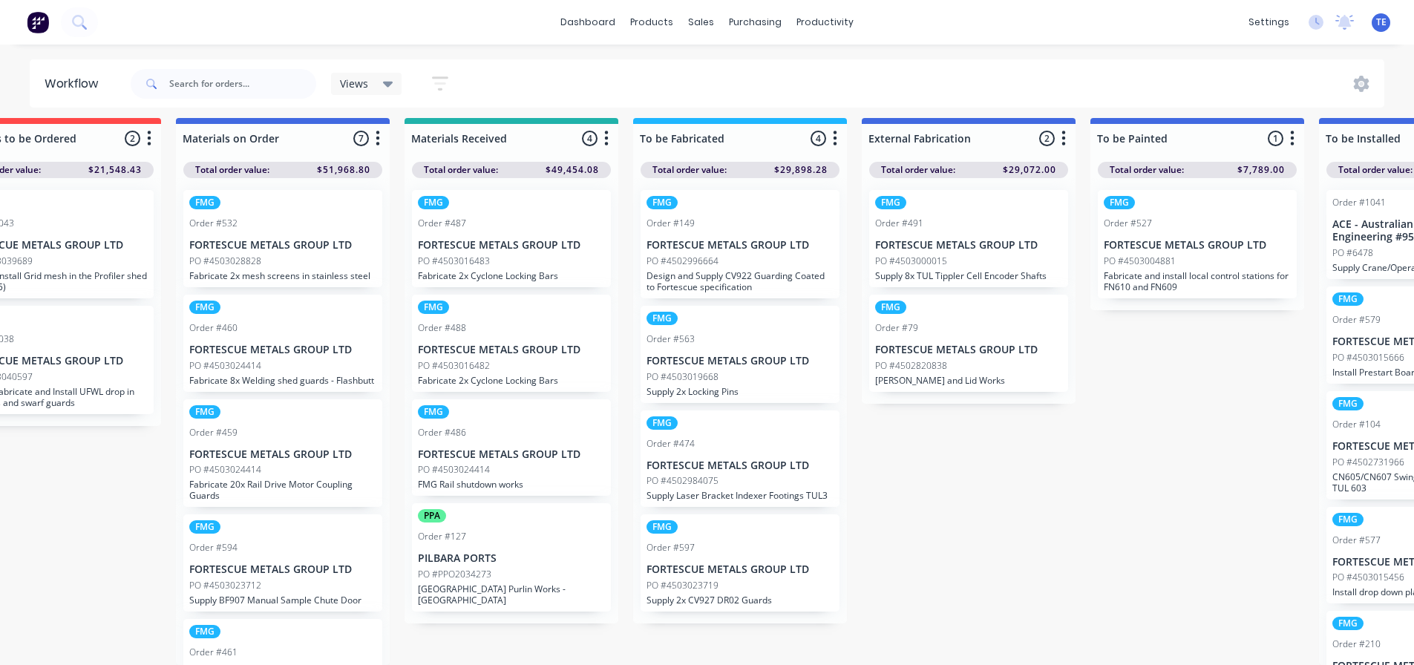
scroll to position [19, 542]
click at [742, 355] on p "FORTESCUE METALS GROUP LTD" at bounding box center [739, 361] width 187 height 13
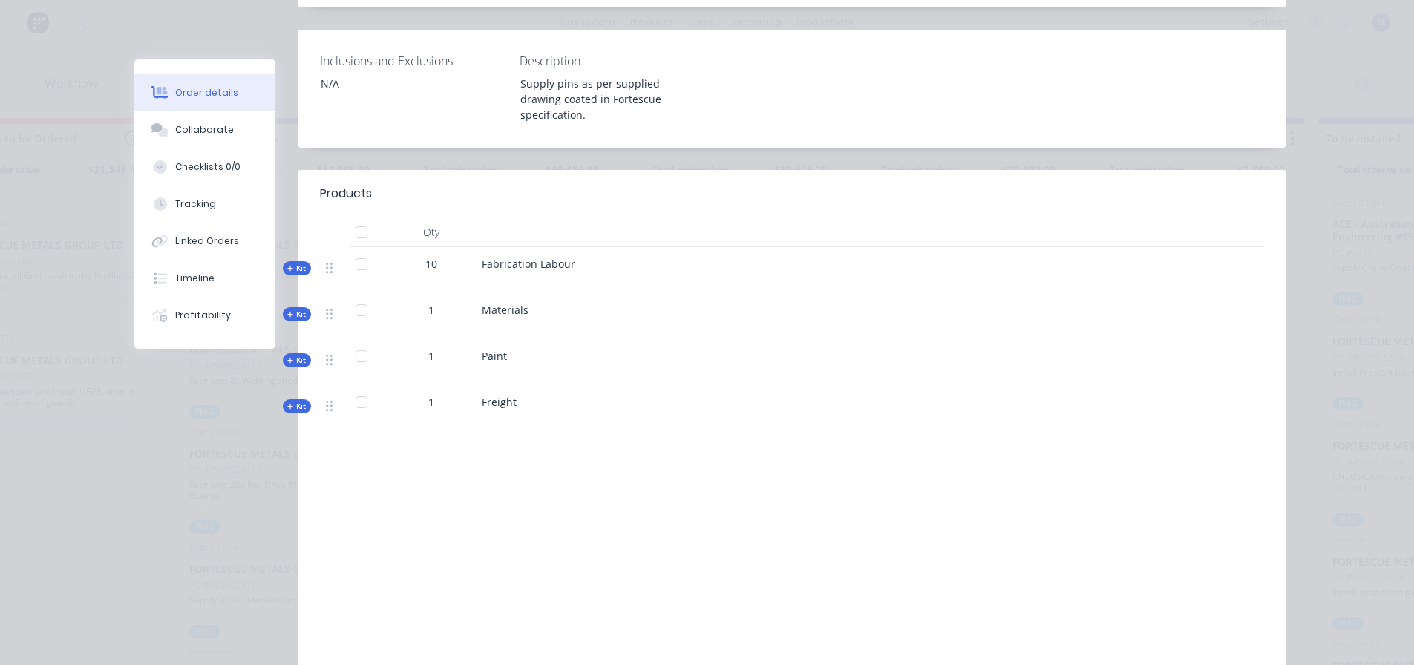
scroll to position [445, 0]
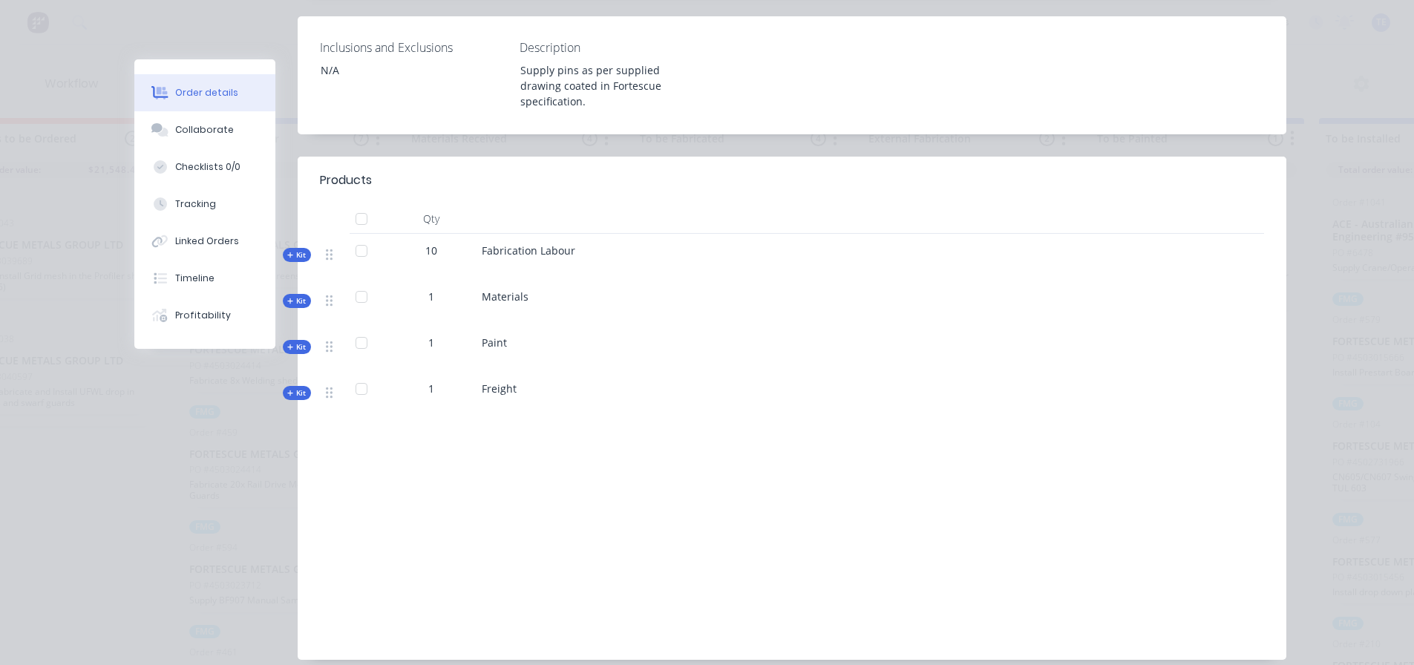
click at [287, 344] on icon at bounding box center [290, 347] width 7 height 7
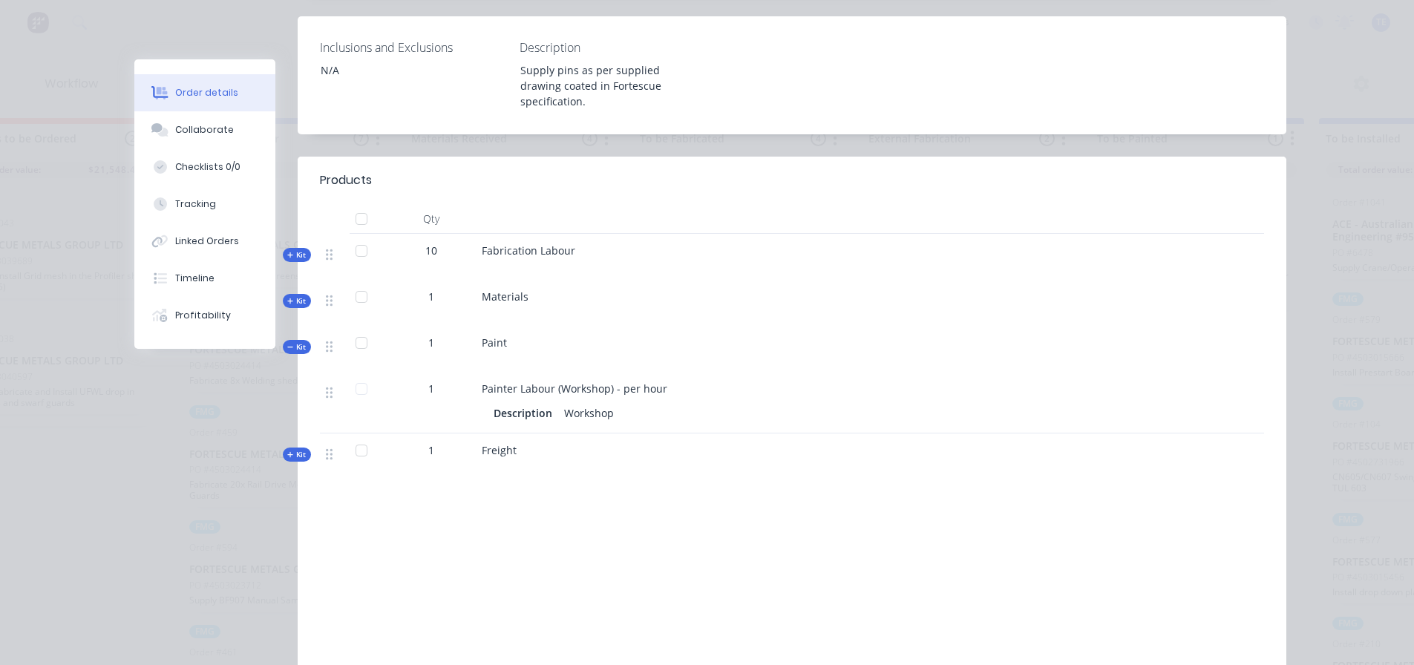
click at [287, 344] on icon at bounding box center [290, 347] width 7 height 7
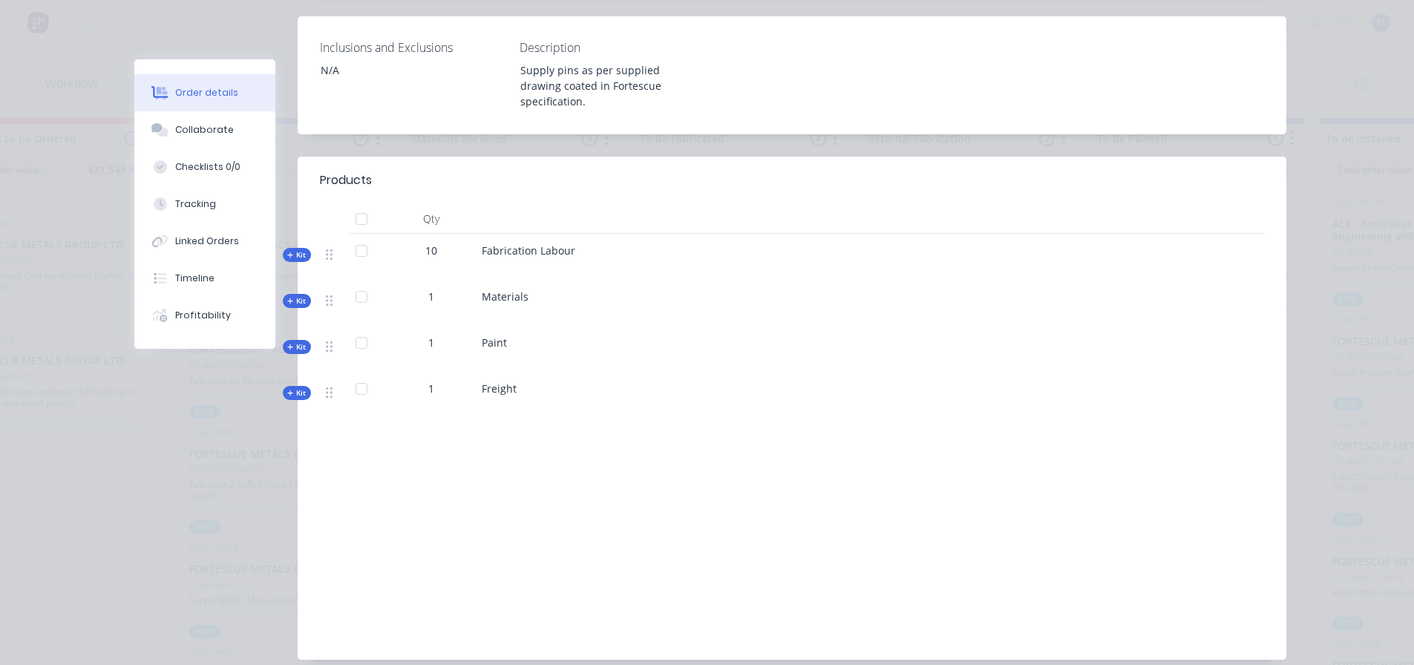
click at [288, 295] on span "Kit" at bounding box center [296, 300] width 19 height 11
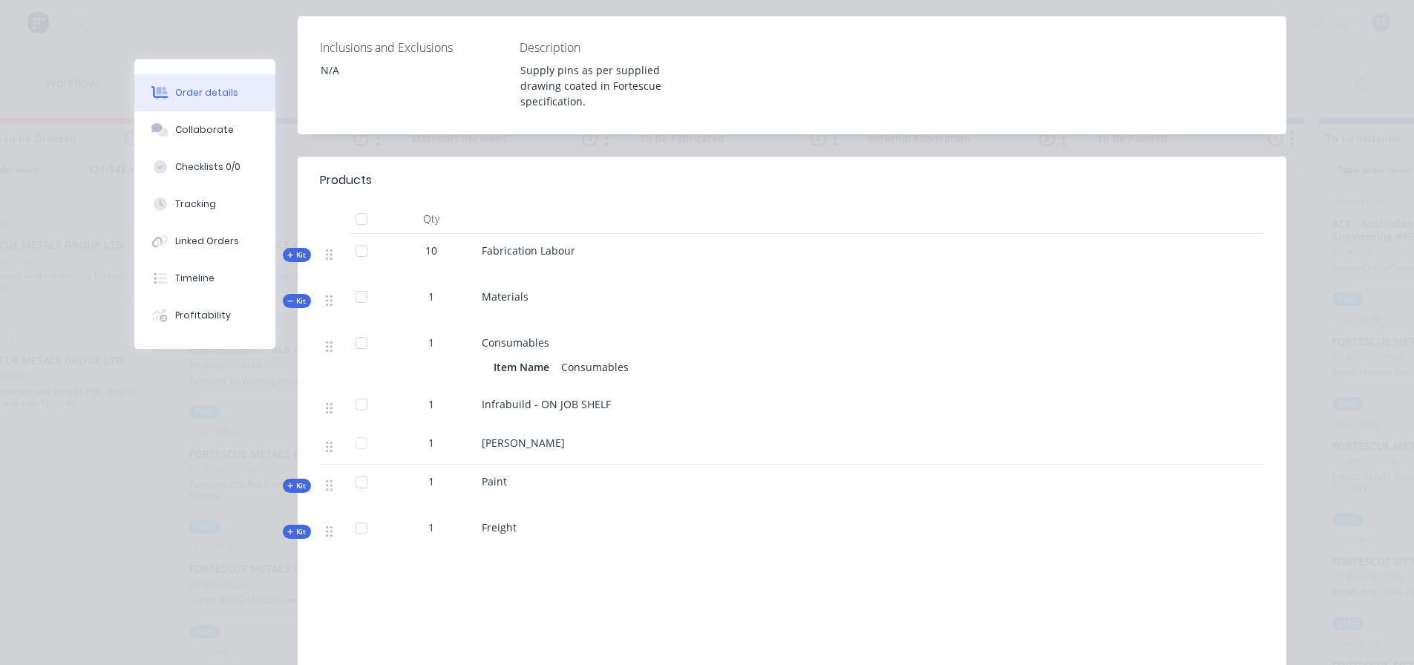
click at [288, 295] on span "Kit" at bounding box center [296, 300] width 19 height 11
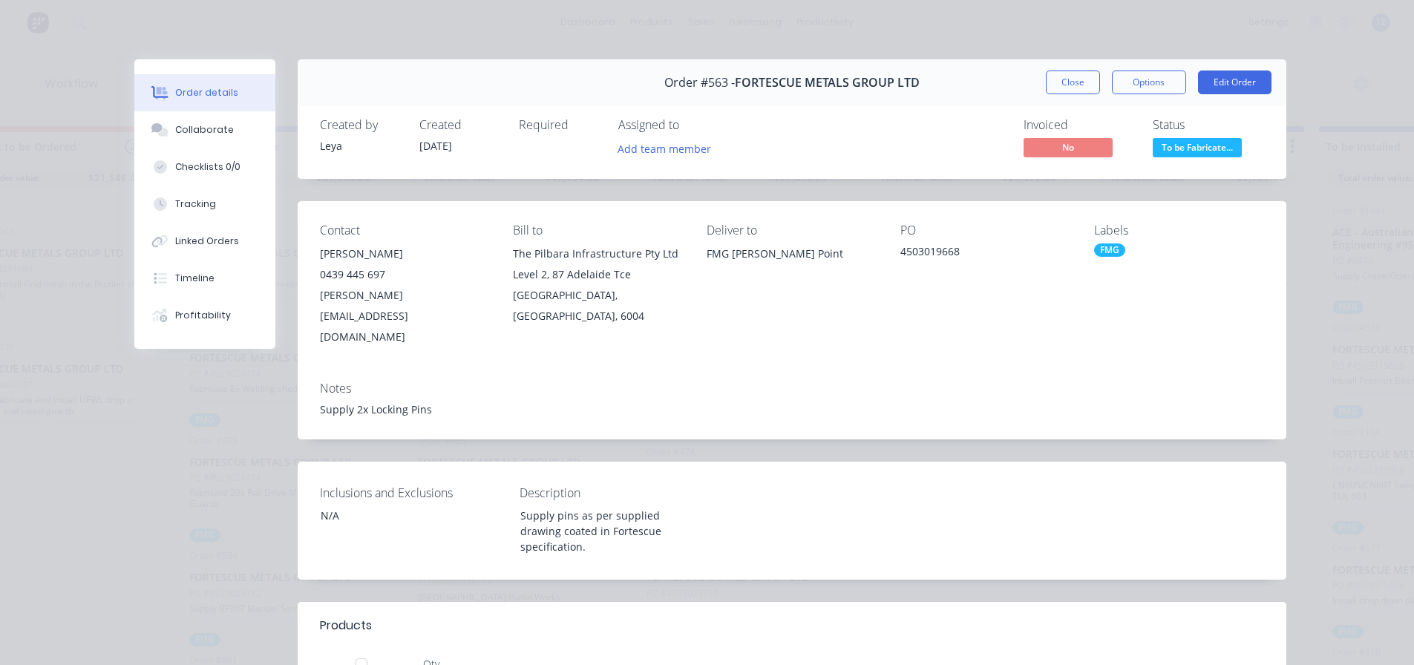
scroll to position [19, 542]
click at [1135, 78] on button "Options" at bounding box center [1149, 83] width 74 height 24
click at [1240, 82] on button "Edit Order" at bounding box center [1234, 83] width 73 height 24
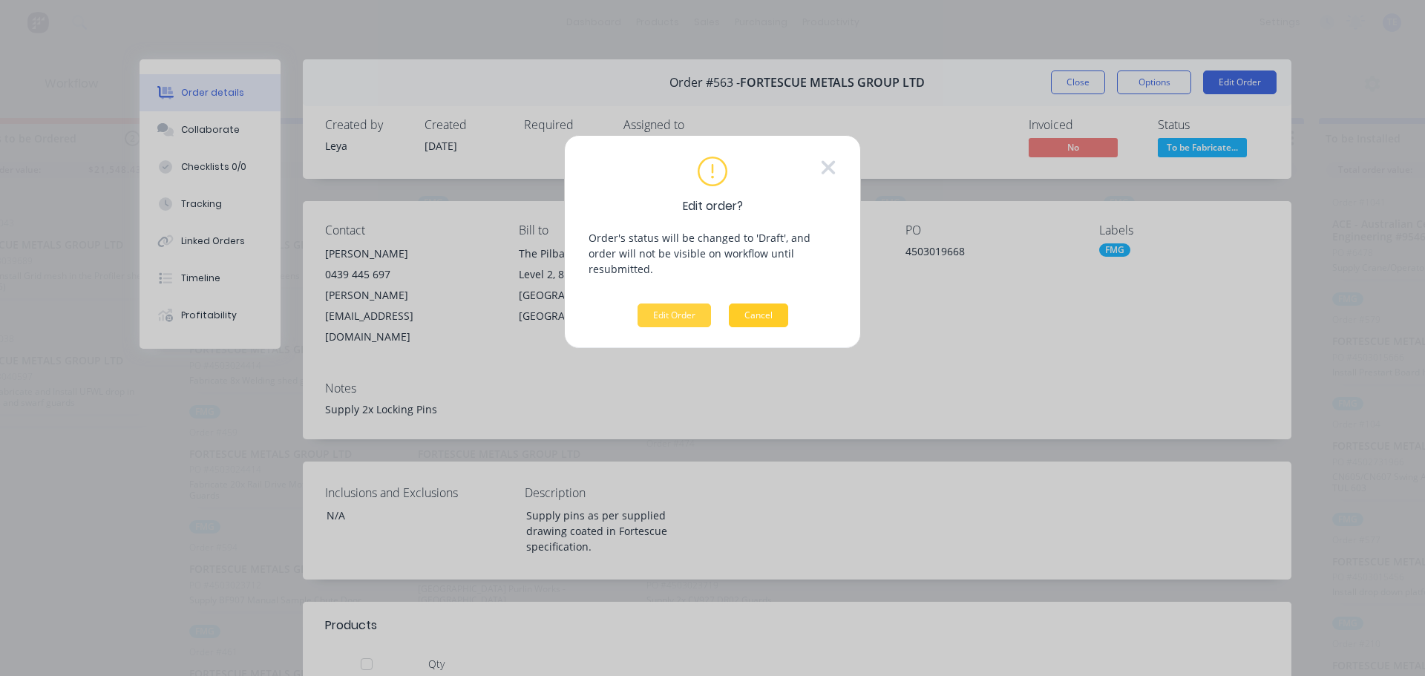
click at [762, 304] on button "Cancel" at bounding box center [758, 316] width 59 height 24
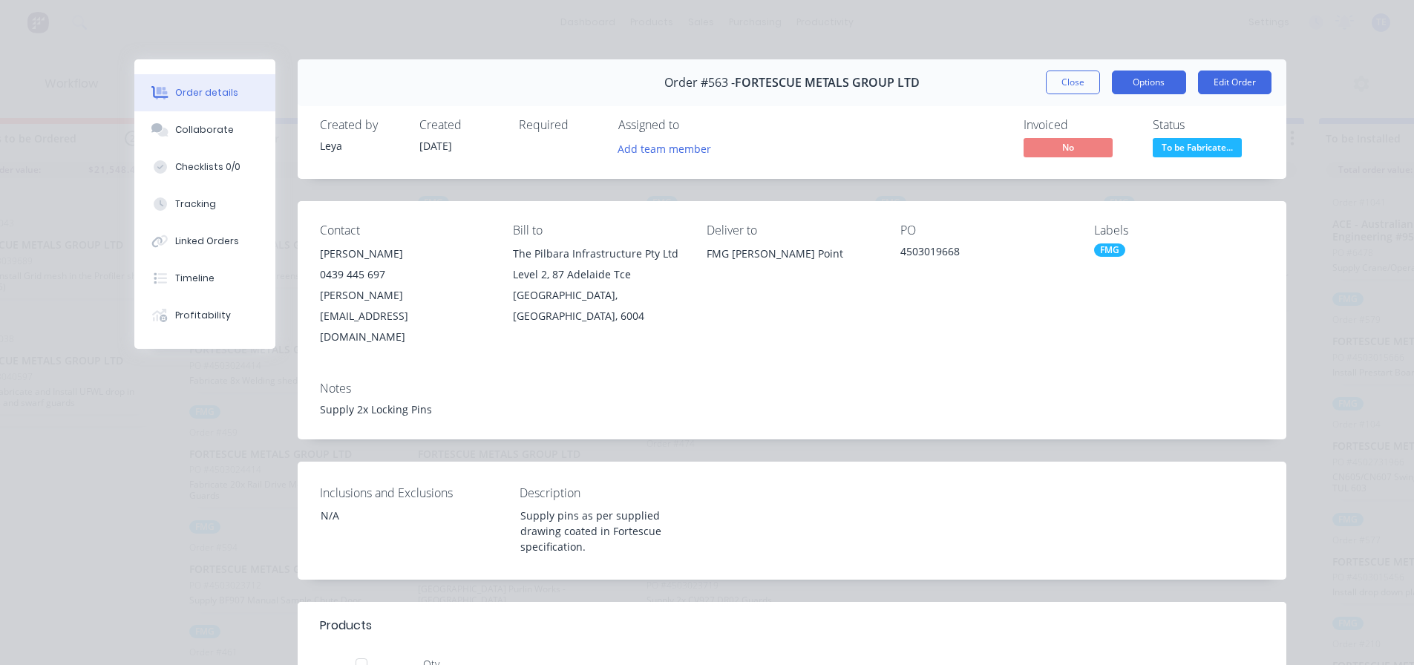
click at [1126, 83] on button "Options" at bounding box center [1149, 83] width 74 height 24
click at [1035, 260] on div "4503019668" at bounding box center [985, 253] width 170 height 21
click at [1237, 85] on button "Edit Order" at bounding box center [1234, 83] width 73 height 24
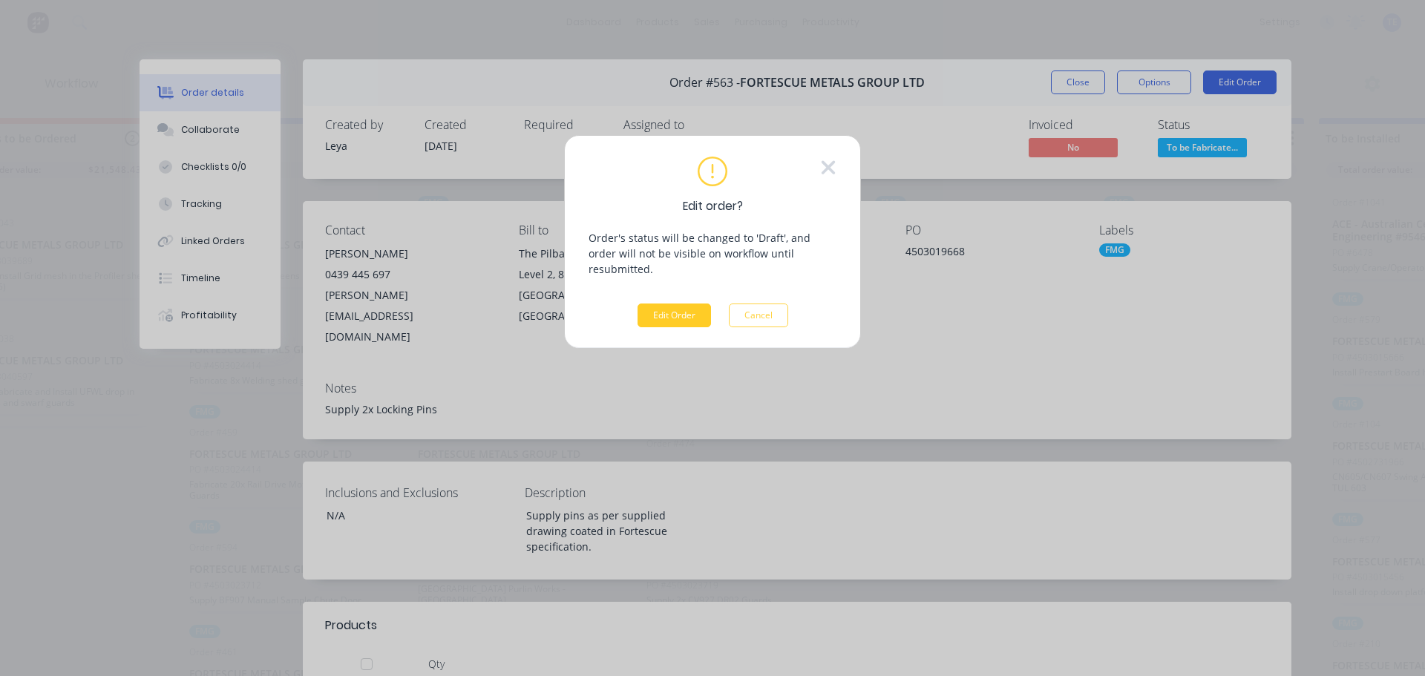
click at [684, 304] on button "Edit Order" at bounding box center [673, 316] width 73 height 24
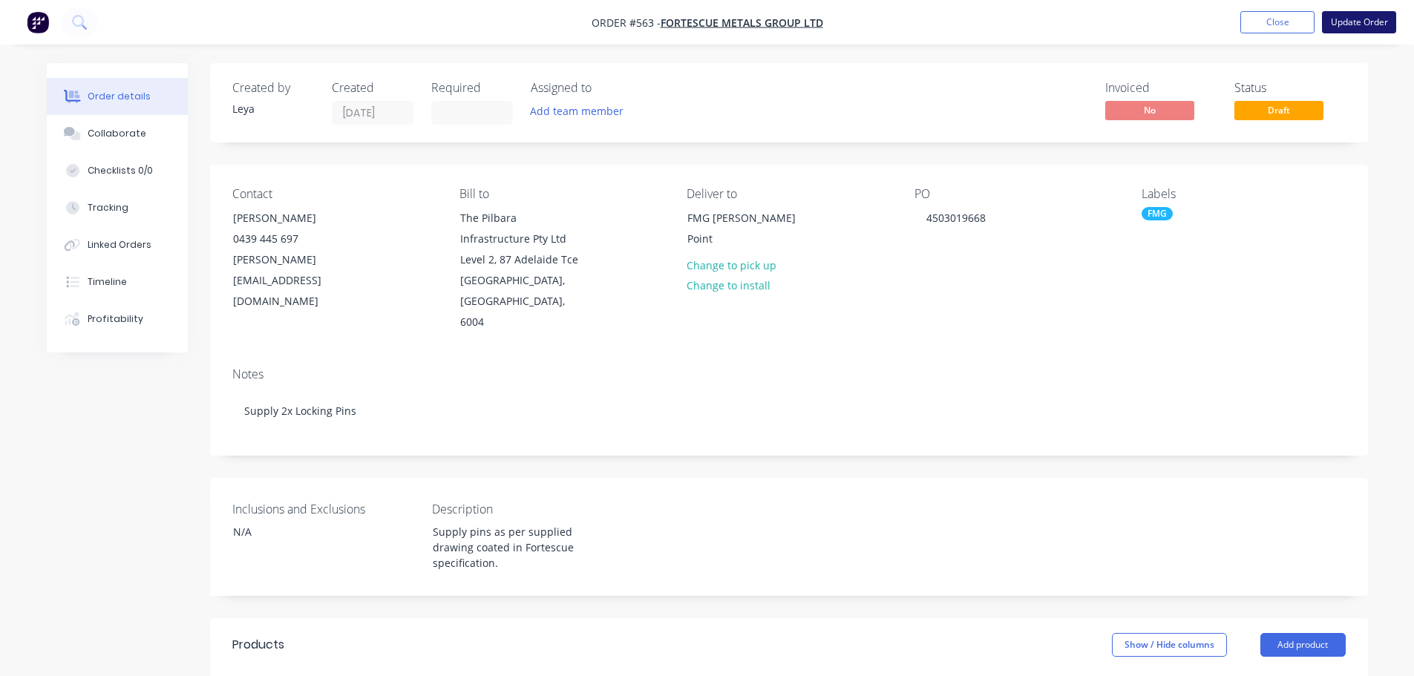
click at [1345, 21] on button "Update Order" at bounding box center [1359, 22] width 74 height 22
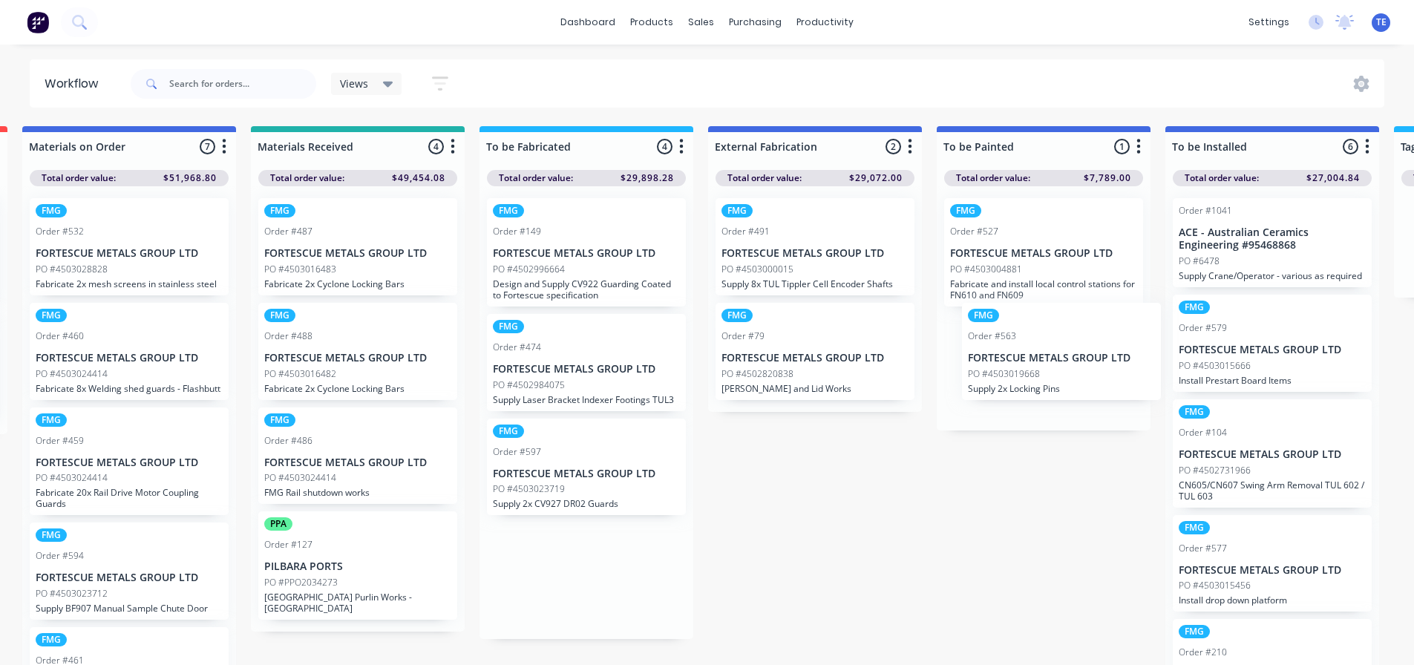
scroll to position [0, 699]
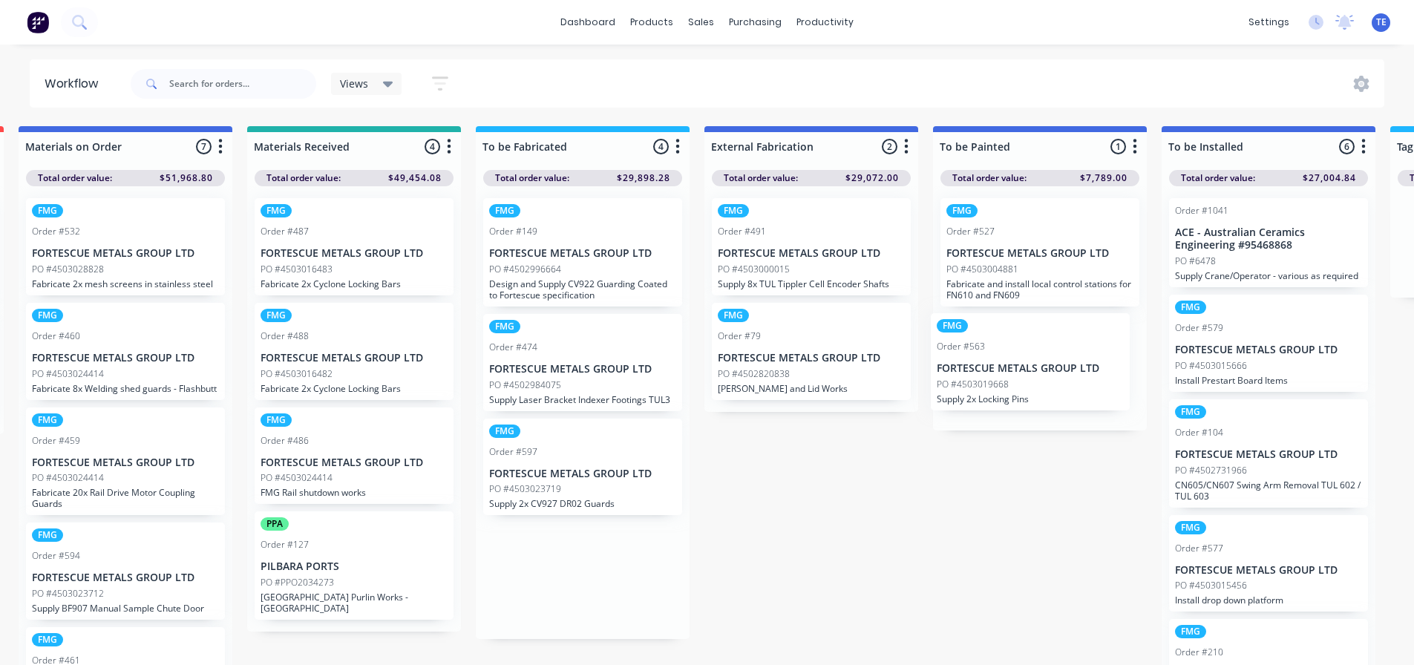
drag, startPoint x: 641, startPoint y: 363, endPoint x: 992, endPoint y: 361, distance: 351.0
click at [992, 361] on div "Submitted 20 Status colour #CDDAF4 hex #CDDAF4 Save Cancel Summaries Total orde…" at bounding box center [1173, 399] width 3766 height 547
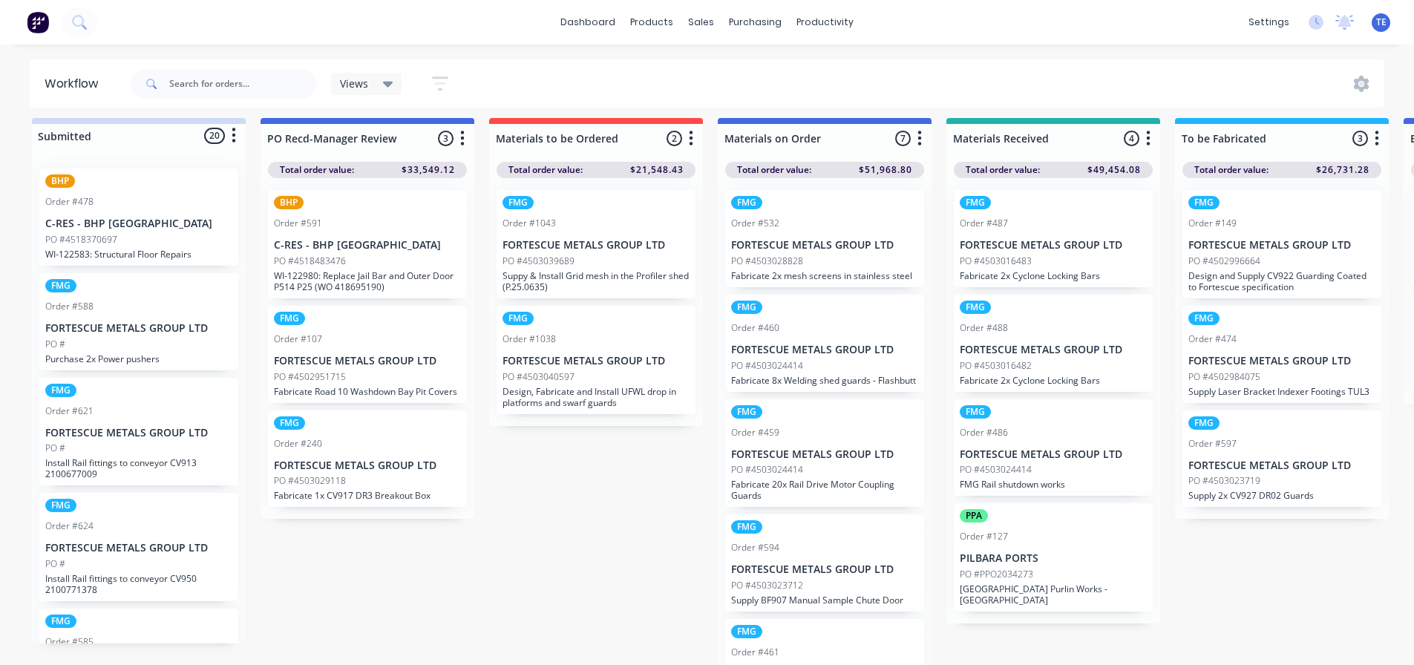
scroll to position [15, 0]
